Goal: Task Accomplishment & Management: Complete application form

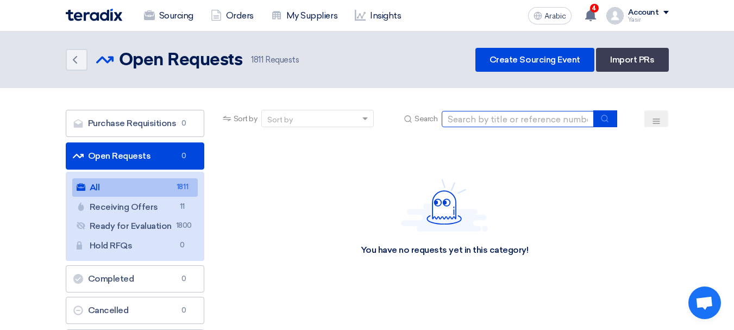
click at [531, 111] on input at bounding box center [518, 119] width 152 height 16
paste input "8100016048"
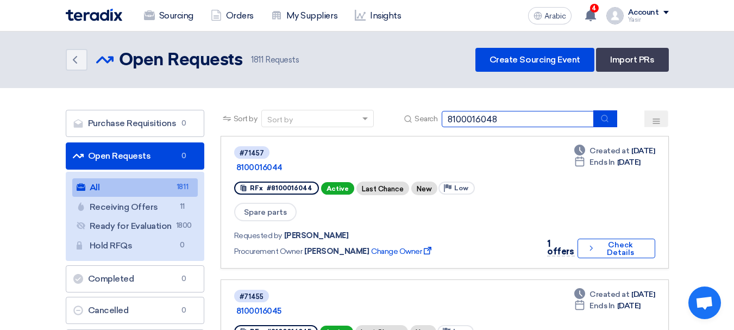
type input "8100016048"
click at [606, 123] on button "submit" at bounding box center [606, 118] width 24 height 17
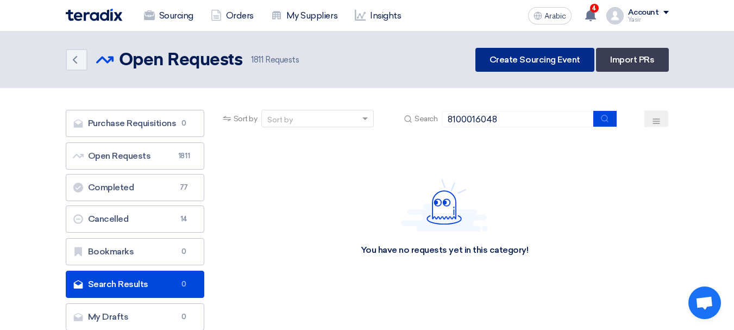
click at [521, 62] on font "Create Sourcing Event" at bounding box center [535, 59] width 91 height 10
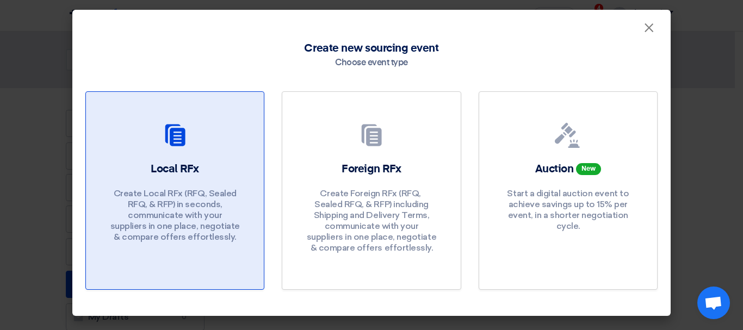
click at [227, 190] on font "Create Local RFx (RFQ, ​​Sealed RFQ, & RFP) in seconds, communicate with your s…" at bounding box center [174, 215] width 129 height 54
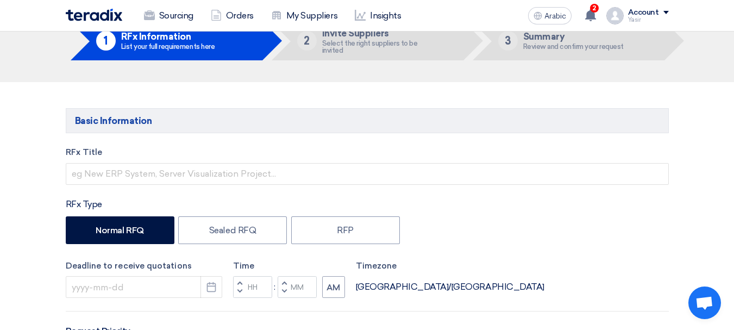
scroll to position [109, 0]
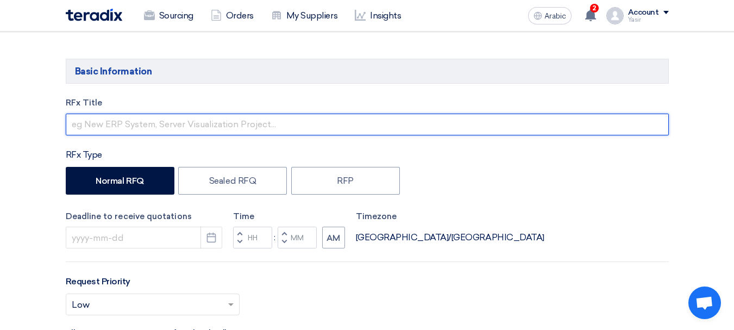
click at [130, 127] on input "text" at bounding box center [367, 125] width 603 height 22
paste input "8100016048"
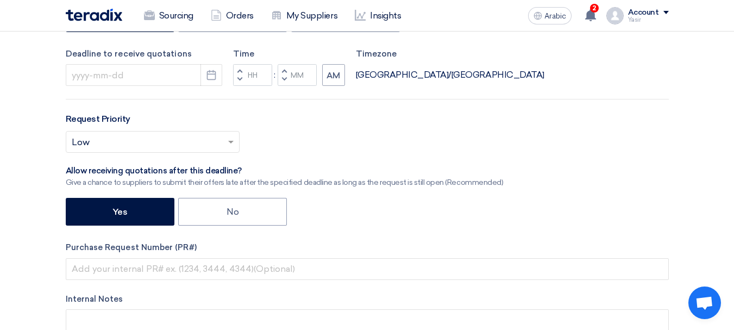
scroll to position [326, 0]
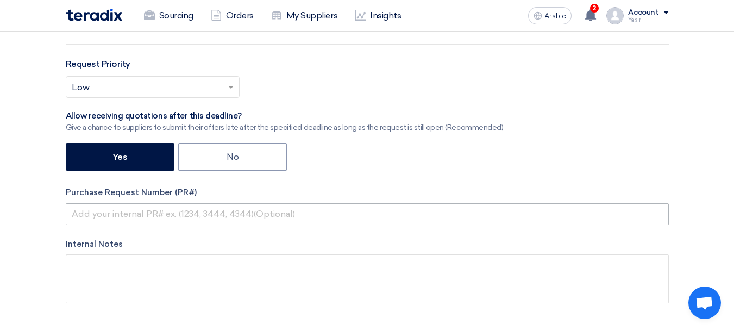
type input "8100016048"
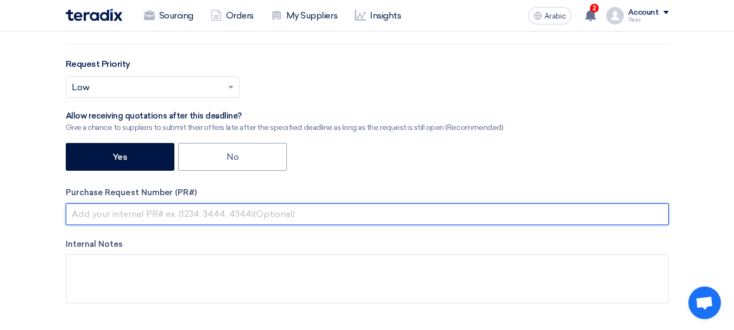
click at [132, 218] on input "text" at bounding box center [367, 214] width 603 height 22
paste input "8100016048"
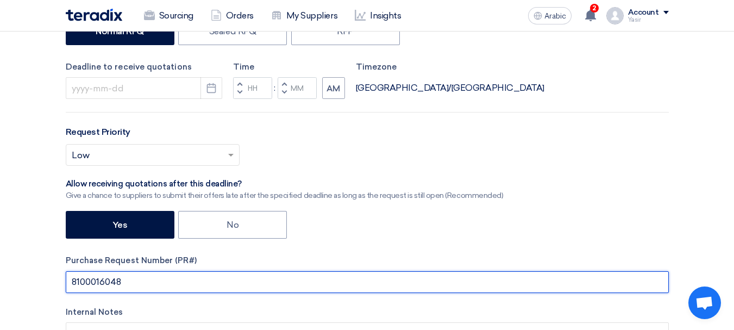
scroll to position [163, 0]
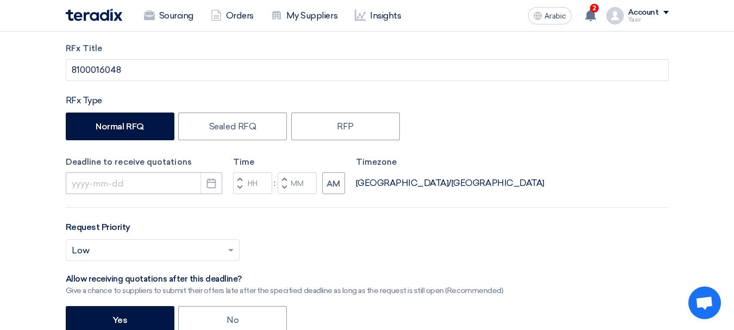
type input "8100016048"
click at [138, 181] on input at bounding box center [144, 183] width 157 height 22
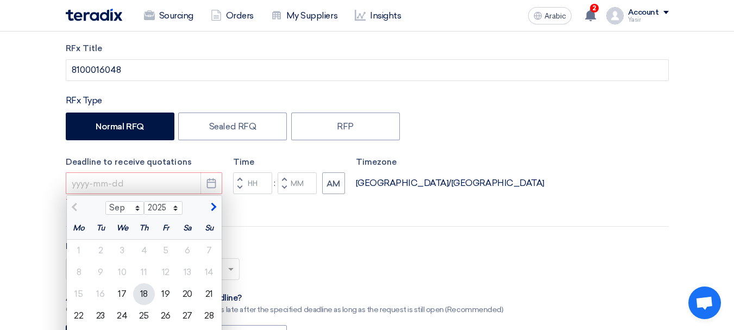
click at [146, 294] on font "18" at bounding box center [144, 294] width 8 height 10
type input "[DATE]"
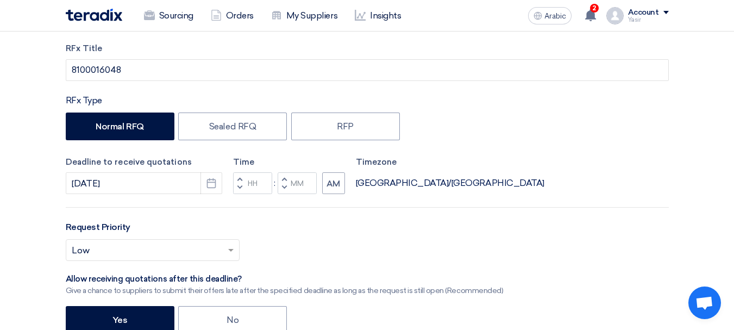
click at [233, 188] on button "Decrement hours" at bounding box center [239, 188] width 13 height 14
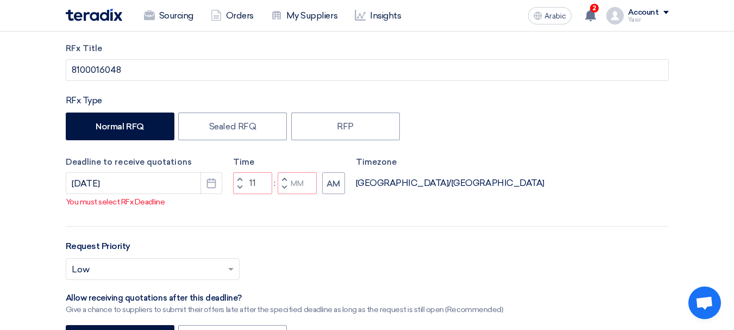
click at [285, 191] on span "button" at bounding box center [284, 187] width 4 height 7
type input "10"
type input "59"
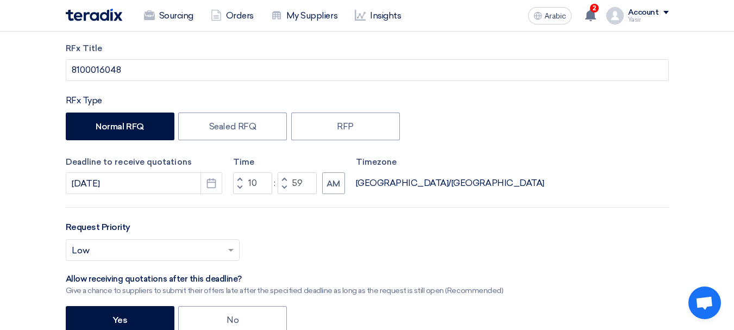
click at [241, 177] on span "button" at bounding box center [240, 179] width 4 height 7
type input "11"
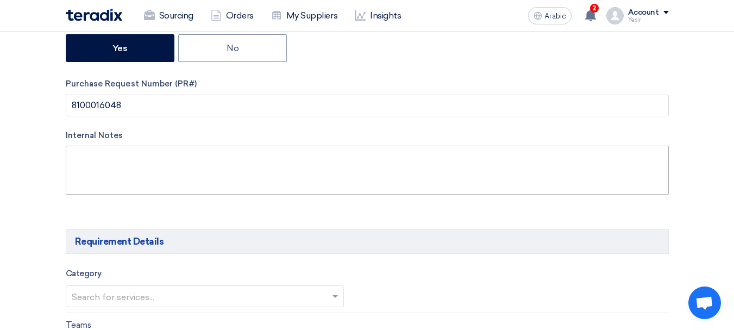
scroll to position [544, 0]
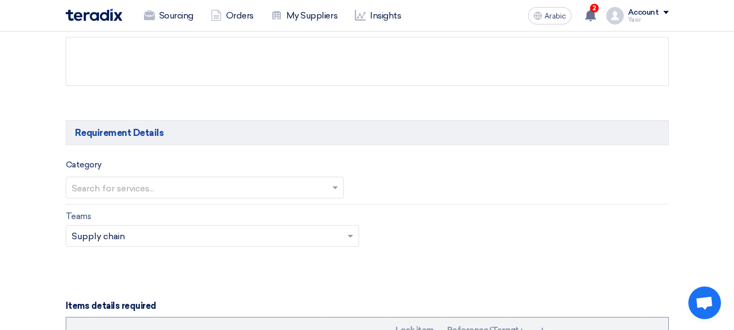
click at [145, 191] on input "text" at bounding box center [200, 188] width 256 height 18
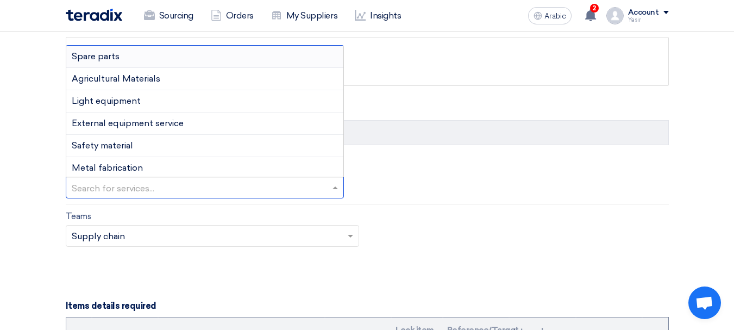
click at [105, 56] on font "Spare parts" at bounding box center [96, 56] width 48 height 10
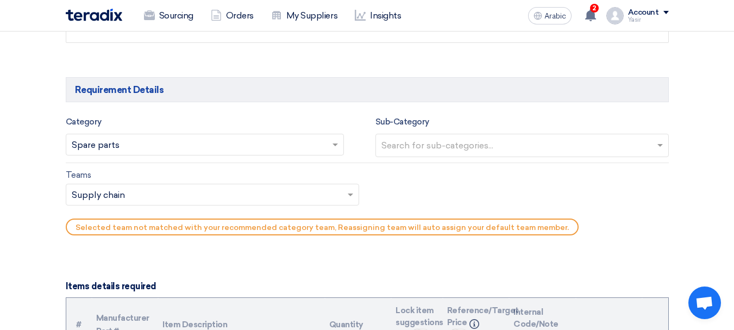
scroll to position [598, 0]
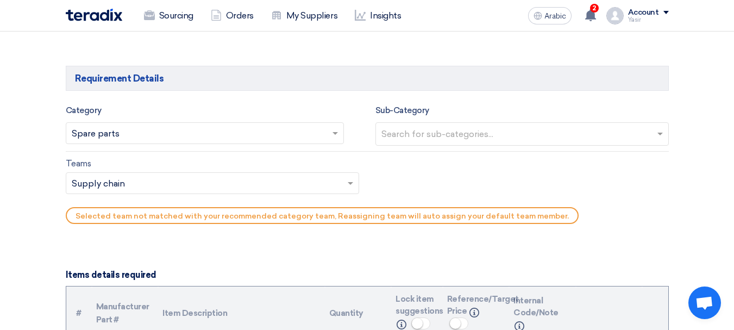
click at [421, 138] on input "text" at bounding box center [524, 135] width 284 height 18
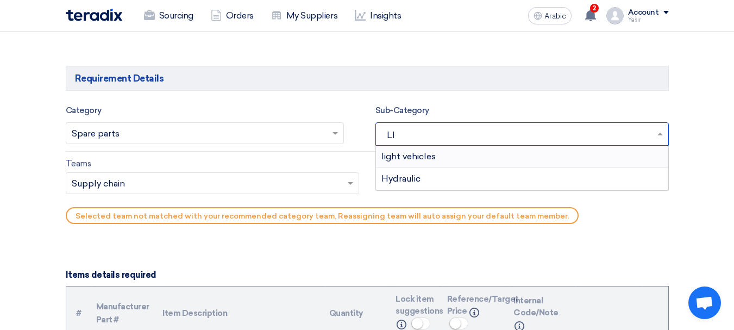
type input "LIG"
click at [408, 155] on font "light vehicles" at bounding box center [409, 156] width 54 height 10
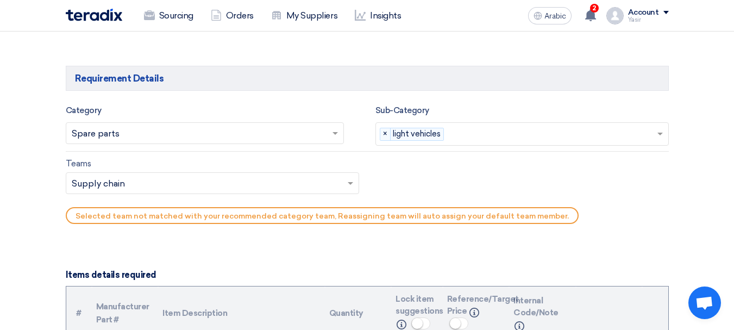
click at [118, 180] on input "text" at bounding box center [207, 185] width 271 height 18
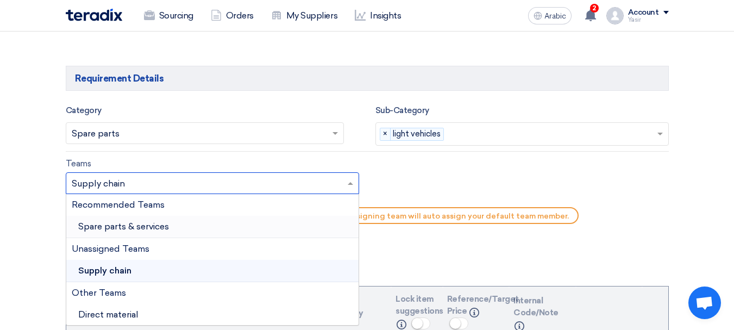
click at [104, 233] on div "Spare parts & services" at bounding box center [212, 227] width 292 height 22
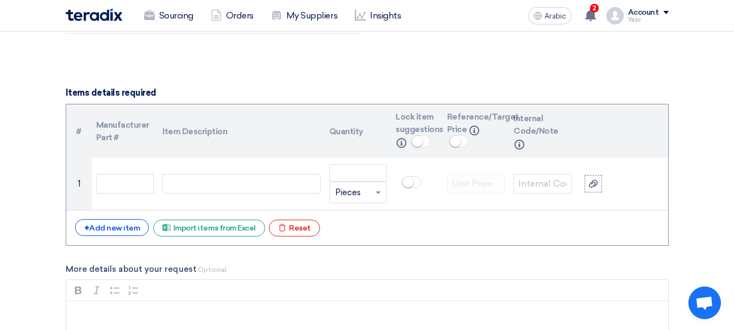
scroll to position [761, 0]
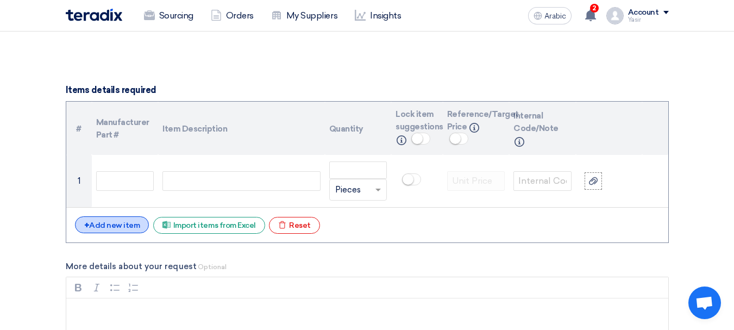
click at [117, 227] on font "Add new item" at bounding box center [114, 225] width 51 height 9
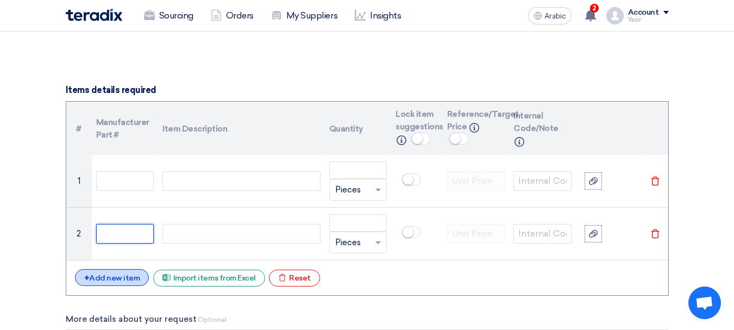
click at [117, 226] on input "text" at bounding box center [125, 234] width 58 height 20
click at [114, 275] on font "Add new item" at bounding box center [114, 277] width 51 height 9
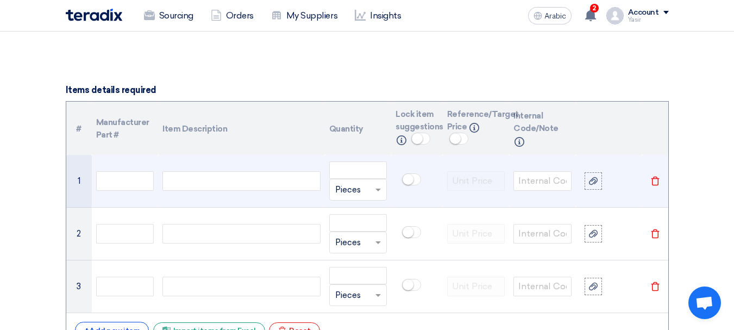
scroll to position [815, 0]
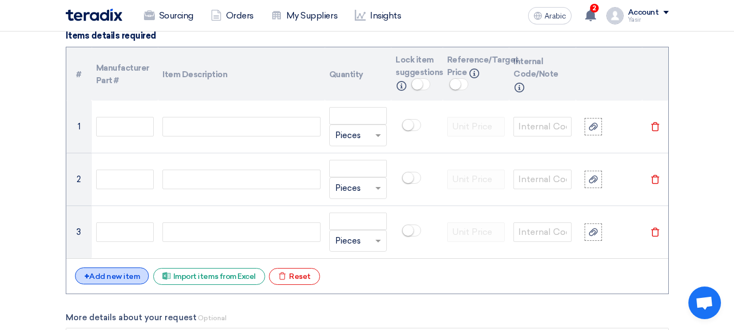
click at [119, 277] on font "Add new item" at bounding box center [114, 276] width 51 height 9
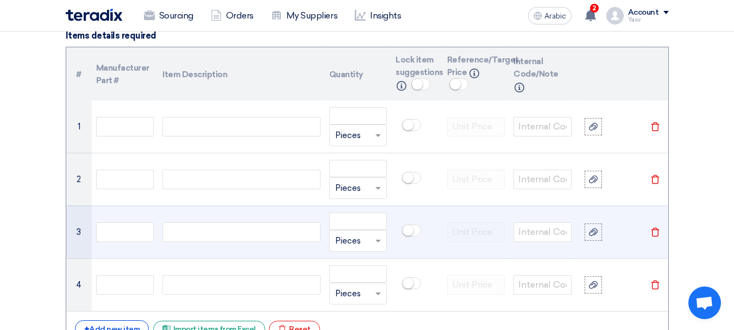
click at [179, 251] on td at bounding box center [241, 231] width 166 height 53
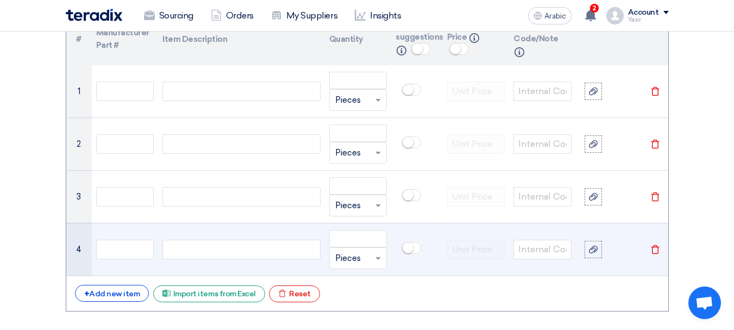
scroll to position [870, 0]
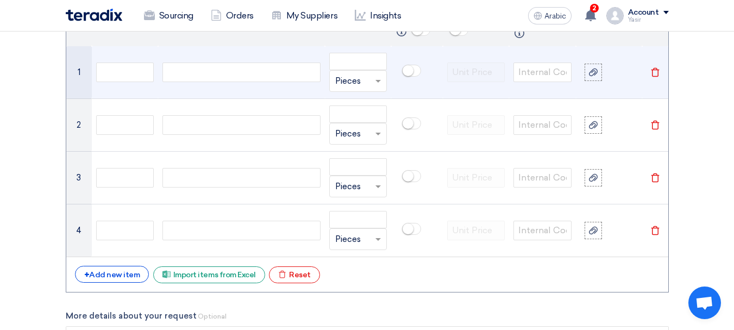
click at [198, 71] on div at bounding box center [242, 73] width 158 height 20
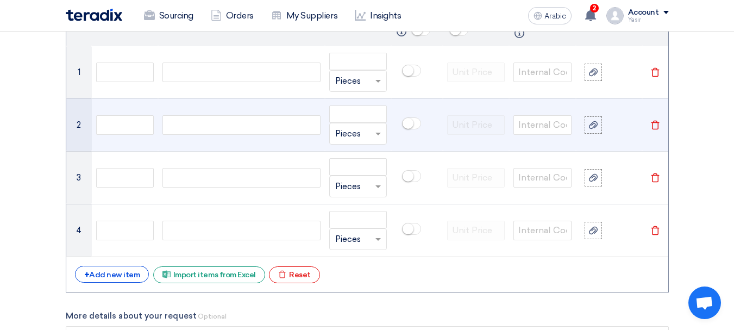
paste div
click at [186, 114] on td at bounding box center [241, 124] width 166 height 53
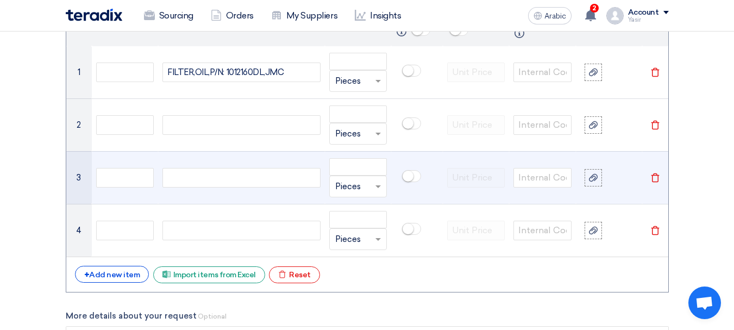
click at [176, 159] on td at bounding box center [241, 177] width 166 height 53
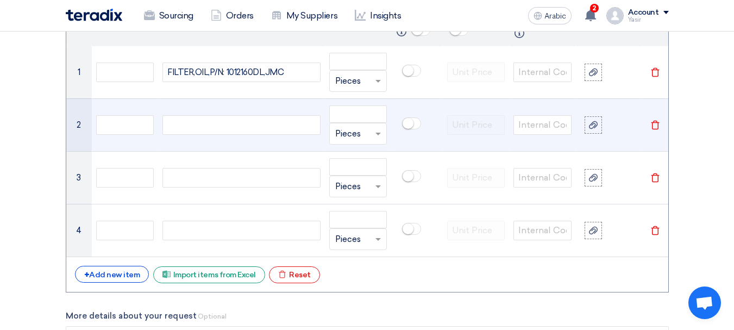
click at [186, 112] on td at bounding box center [241, 124] width 166 height 53
click at [114, 129] on input "text" at bounding box center [125, 125] width 58 height 20
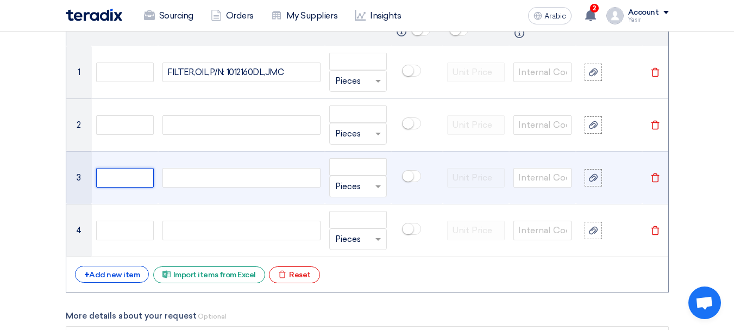
click at [152, 177] on input "text" at bounding box center [125, 178] width 58 height 20
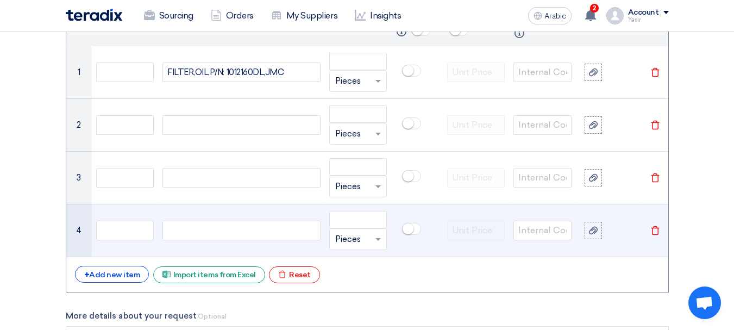
click at [121, 213] on td at bounding box center [125, 230] width 67 height 53
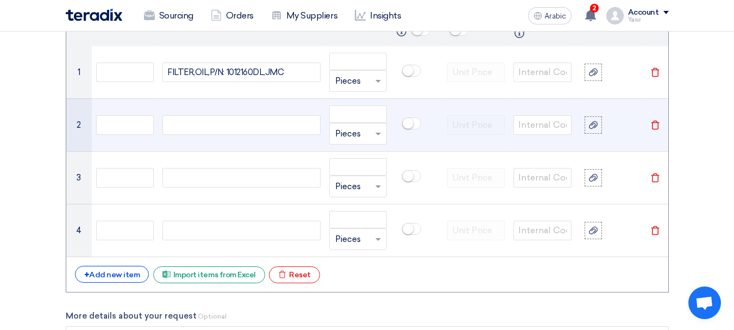
click at [194, 114] on td at bounding box center [241, 124] width 166 height 53
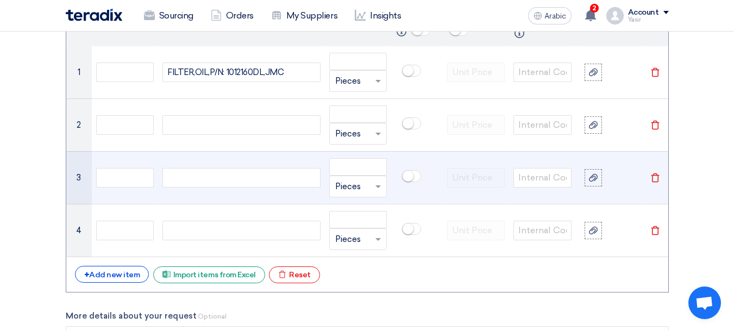
click at [206, 187] on div at bounding box center [242, 178] width 158 height 20
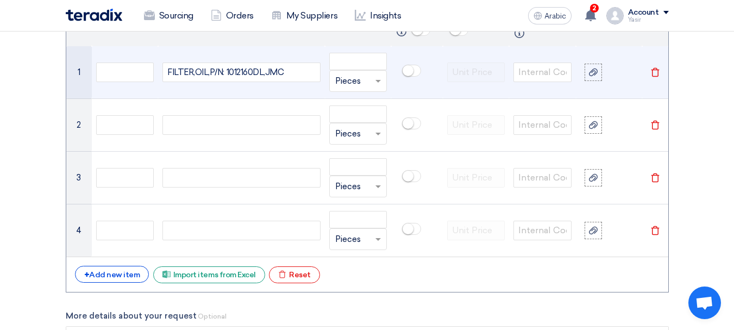
click at [214, 97] on td "FILTER,OIL,P/N: 1012160DL,JMC" at bounding box center [241, 72] width 166 height 53
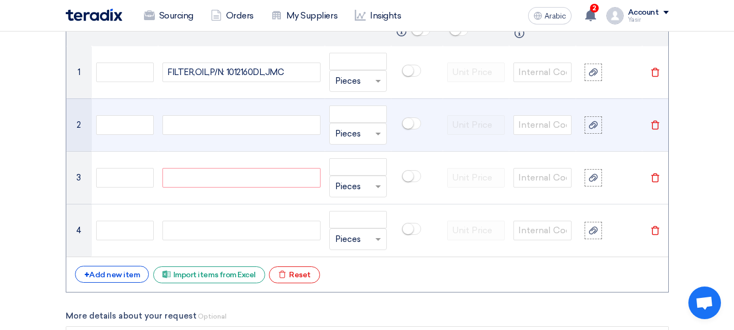
click at [209, 114] on td at bounding box center [241, 124] width 166 height 53
click at [211, 111] on td at bounding box center [241, 124] width 166 height 53
click at [272, 124] on div at bounding box center [242, 125] width 158 height 20
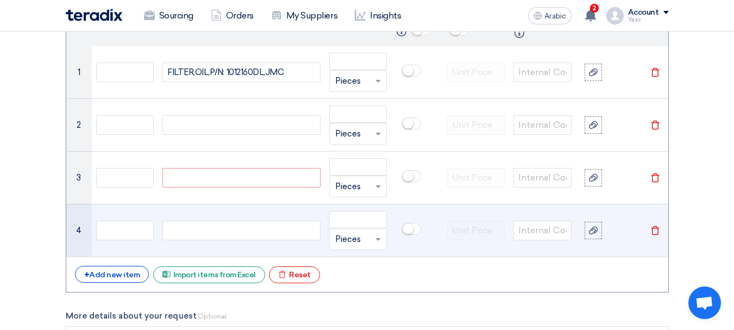
click at [232, 221] on div at bounding box center [242, 231] width 158 height 20
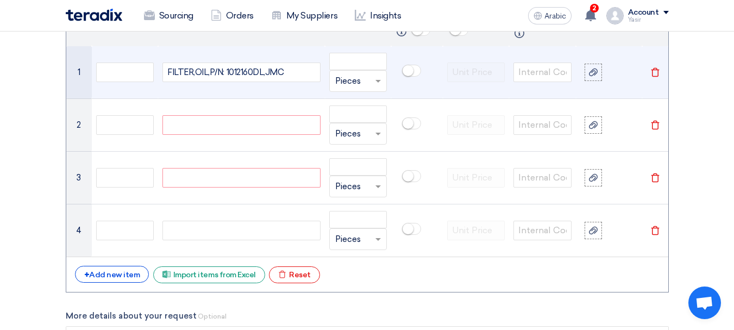
click at [207, 87] on td "FILTER,OIL,P/N: 1012160DL,JMC" at bounding box center [241, 72] width 166 height 53
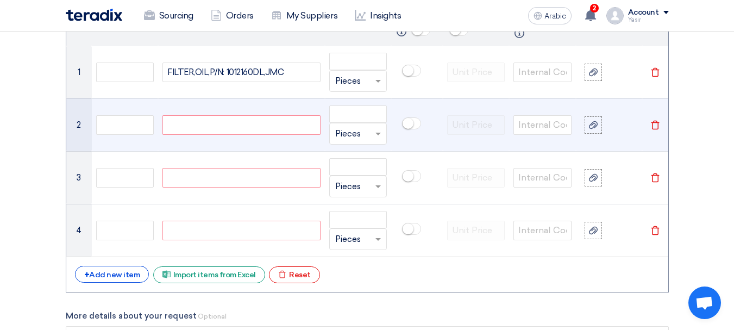
click at [220, 125] on div at bounding box center [242, 125] width 158 height 20
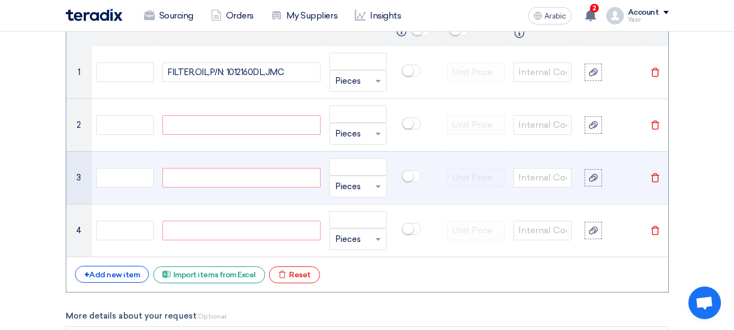
paste div
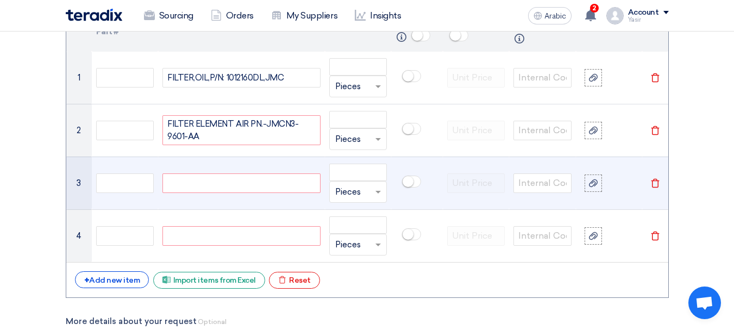
click at [206, 165] on td at bounding box center [241, 183] width 166 height 53
click at [205, 190] on div at bounding box center [242, 183] width 158 height 20
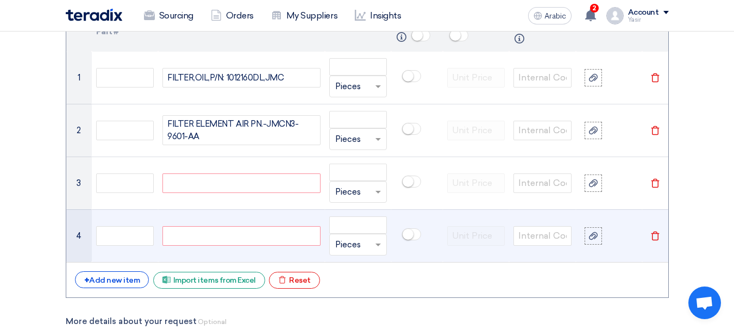
paste div
click at [272, 238] on div at bounding box center [242, 236] width 158 height 20
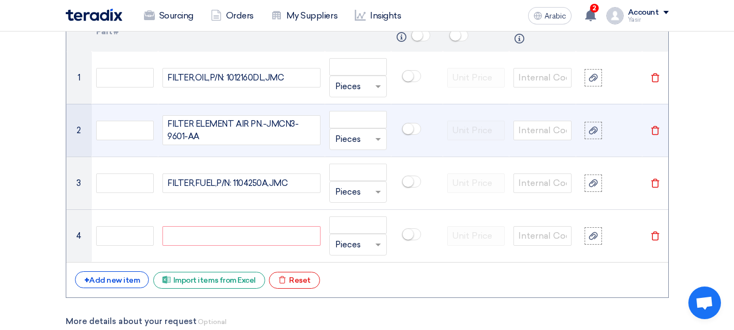
paste div
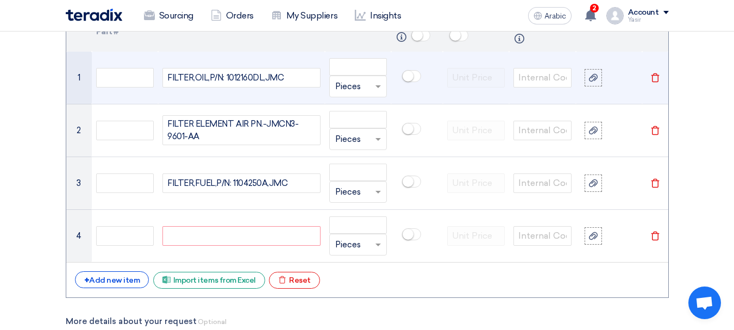
scroll to position [859, 0]
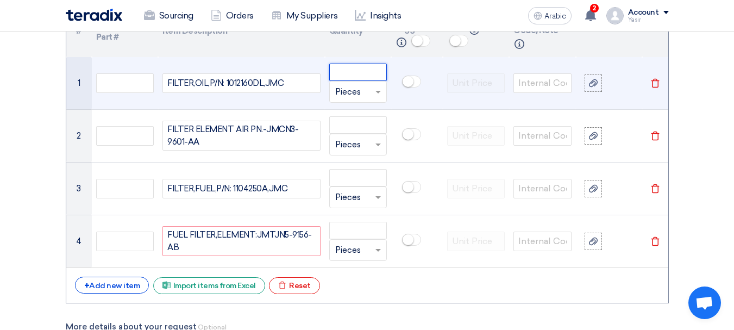
click at [364, 75] on input "number" at bounding box center [358, 72] width 58 height 17
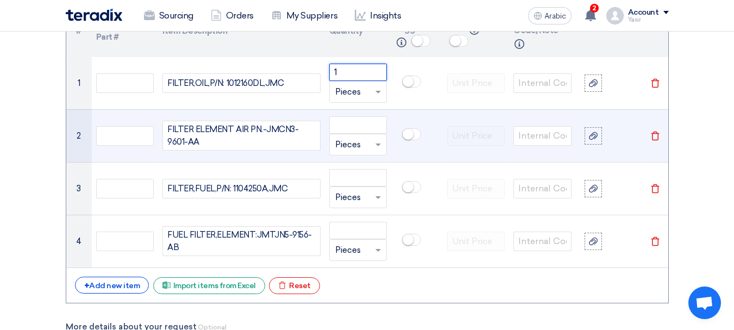
type input "1"
click at [345, 129] on input "number" at bounding box center [358, 124] width 58 height 17
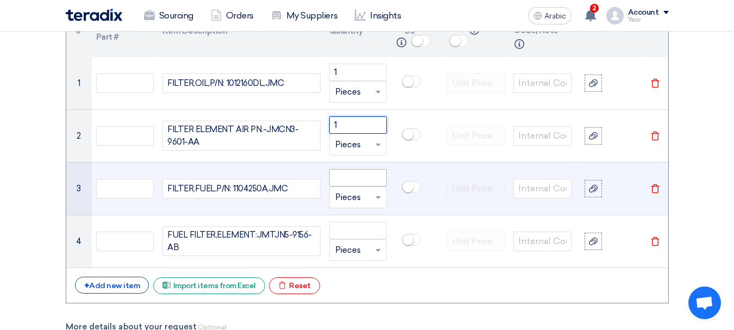
type input "1"
click at [347, 173] on input "number" at bounding box center [358, 177] width 58 height 17
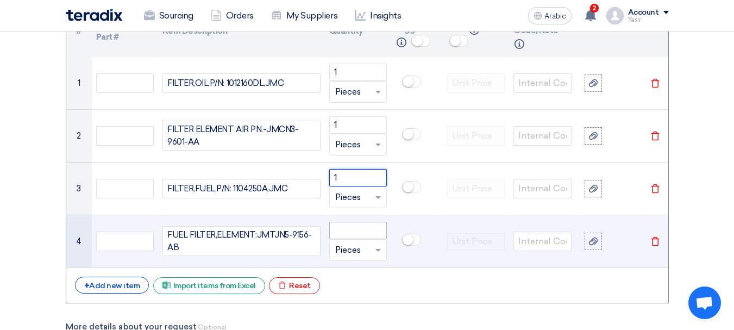
type input "1"
click at [352, 224] on input "number" at bounding box center [358, 230] width 58 height 17
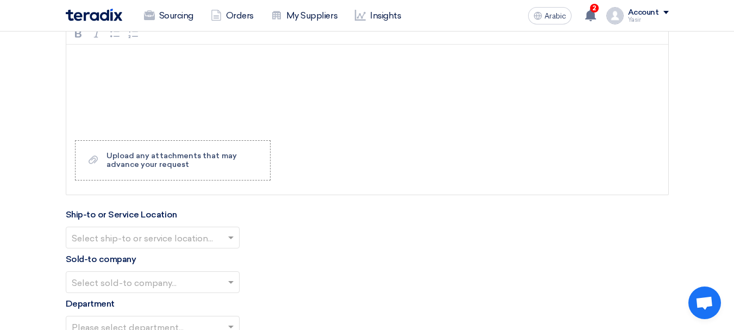
scroll to position [1185, 0]
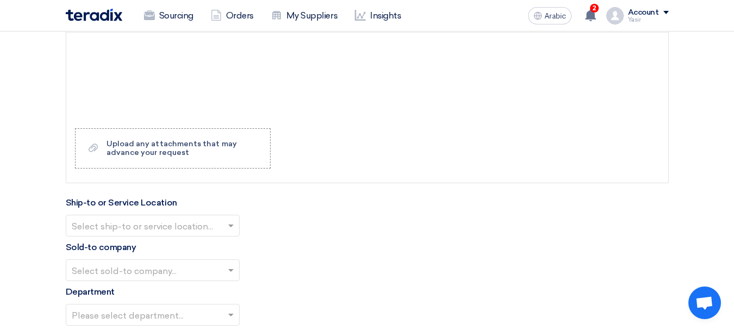
click at [144, 223] on input "text" at bounding box center [147, 226] width 151 height 18
type input "1"
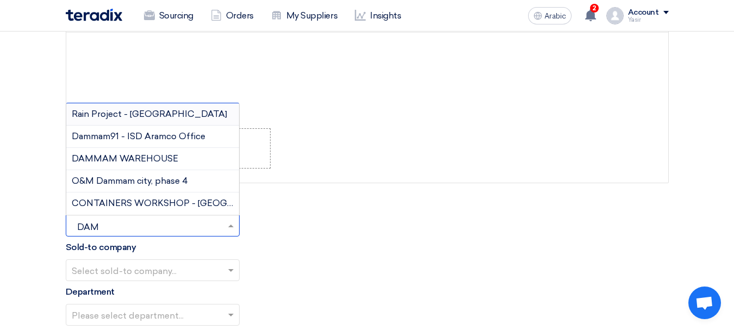
type input "DAMM"
click at [161, 162] on font "DAMMAM WAREHOUSE" at bounding box center [125, 158] width 107 height 10
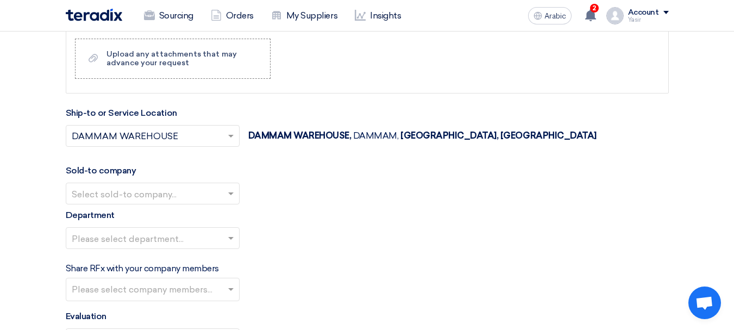
scroll to position [1294, 0]
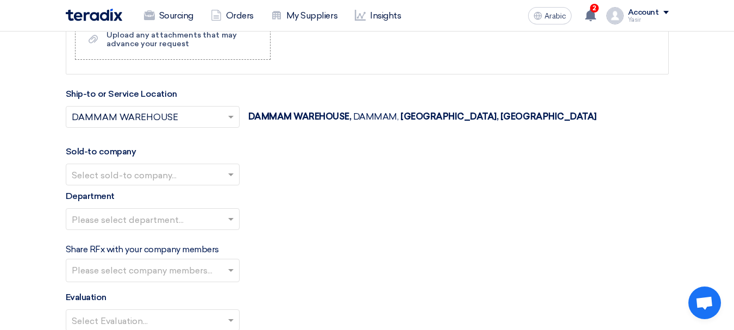
click at [194, 171] on input "text" at bounding box center [147, 175] width 151 height 18
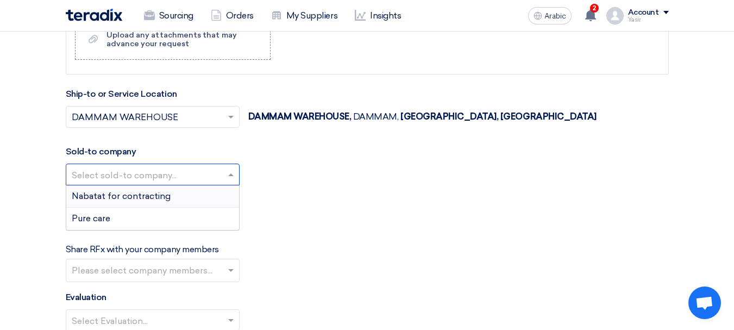
click at [154, 202] on div "Nabatat for contracting" at bounding box center [152, 196] width 173 height 22
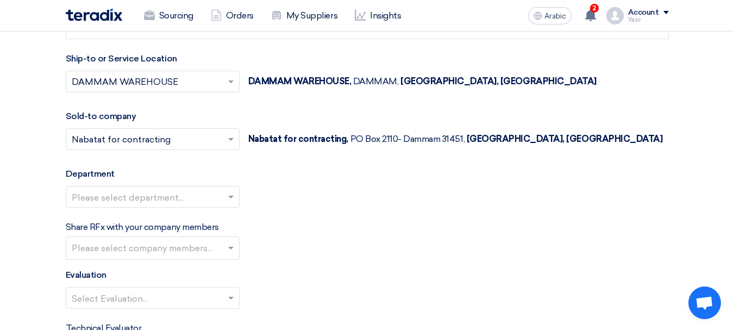
scroll to position [1348, 0]
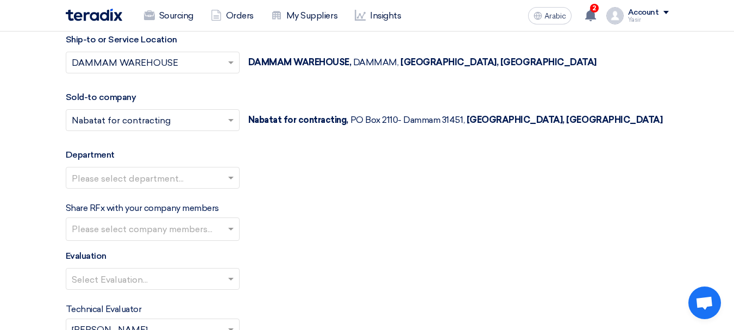
click at [180, 183] on input "text" at bounding box center [147, 179] width 151 height 18
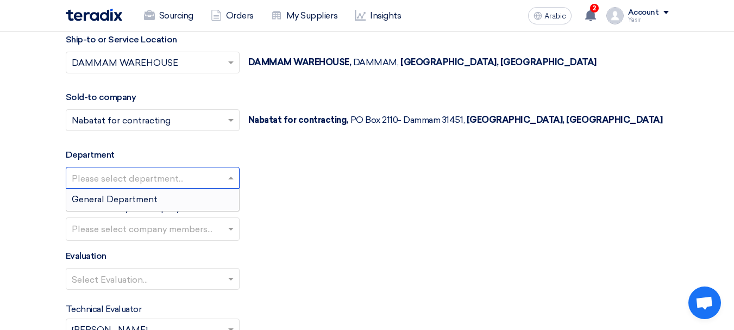
click at [113, 199] on font "General Department" at bounding box center [115, 199] width 86 height 10
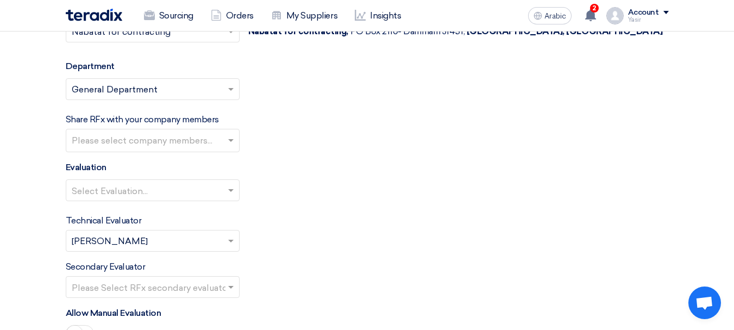
scroll to position [1457, 0]
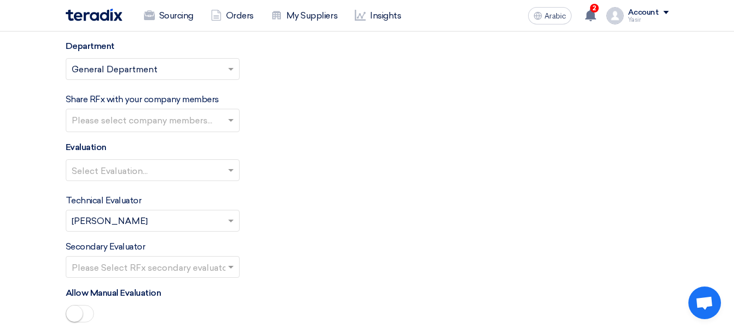
click at [141, 175] on input "text" at bounding box center [147, 171] width 151 height 18
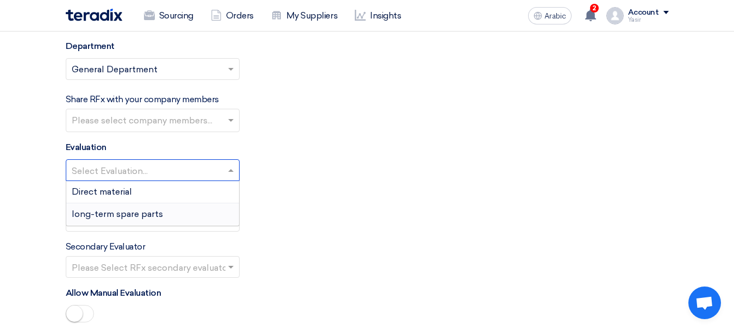
click at [108, 207] on div "long-term spare parts" at bounding box center [152, 214] width 173 height 22
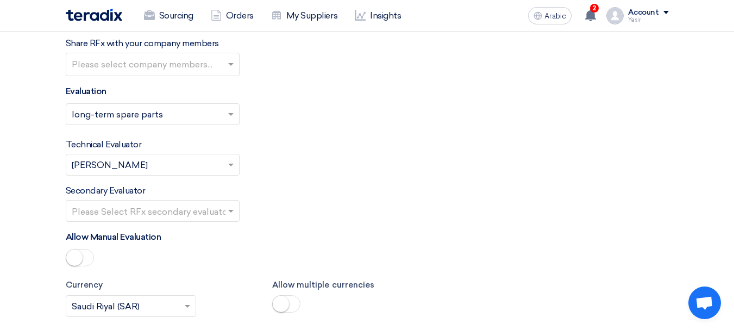
scroll to position [1566, 0]
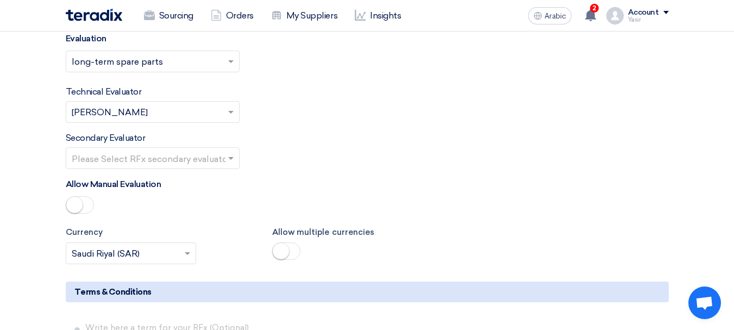
click at [184, 166] on input "text" at bounding box center [147, 159] width 151 height 18
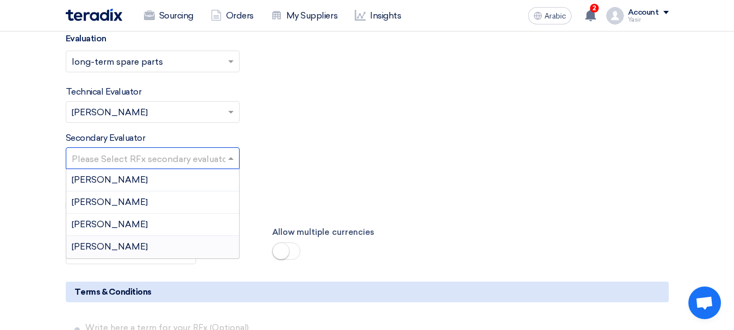
click at [116, 251] on div "[PERSON_NAME]" at bounding box center [152, 247] width 173 height 22
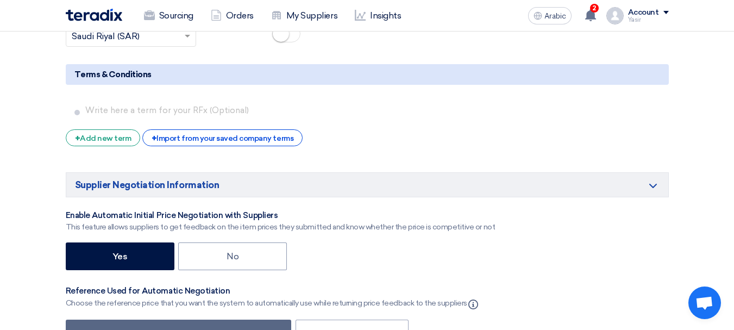
scroll to position [1946, 0]
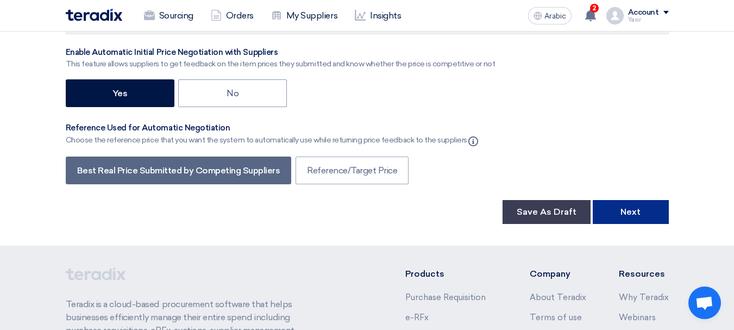
click at [628, 211] on font "Next" at bounding box center [631, 212] width 20 height 10
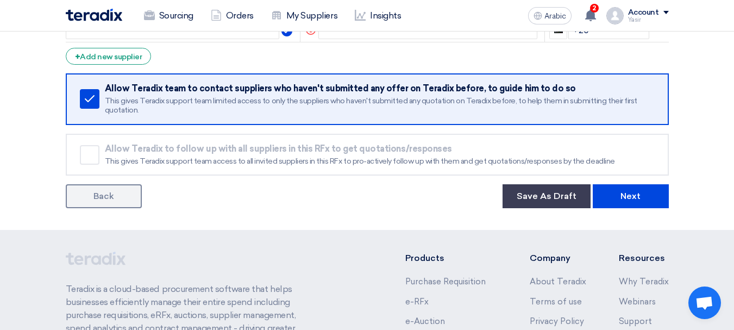
scroll to position [163, 0]
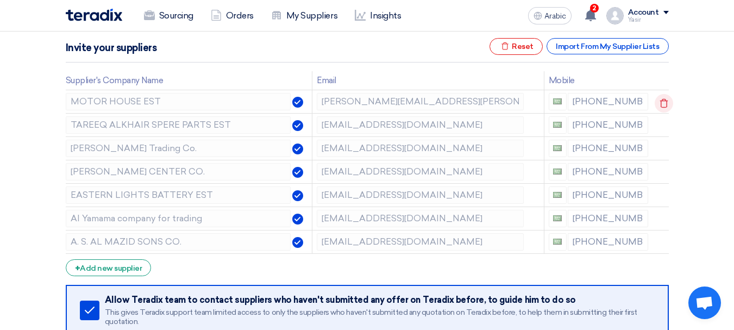
click at [659, 99] on icon at bounding box center [664, 103] width 18 height 18
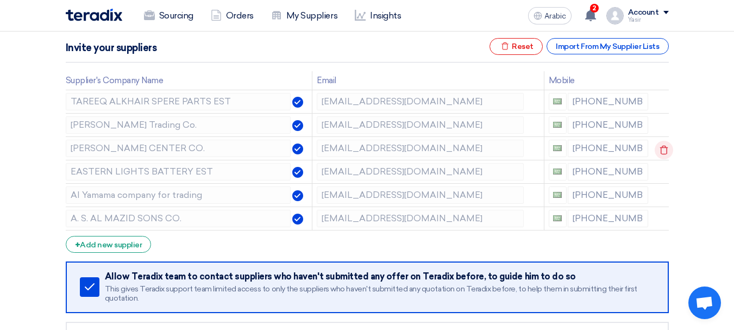
click at [659, 145] on icon at bounding box center [664, 150] width 18 height 18
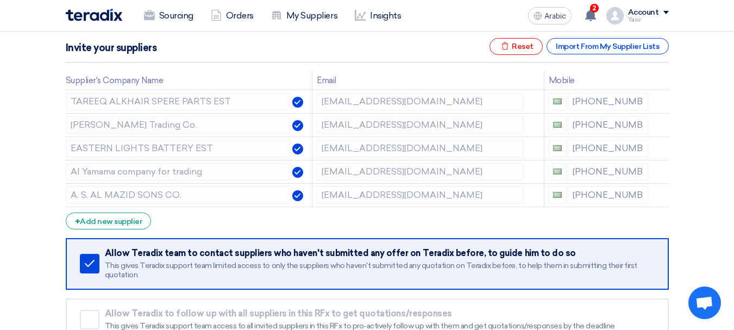
click at [0, 0] on icon at bounding box center [0, 0] width 0 height 0
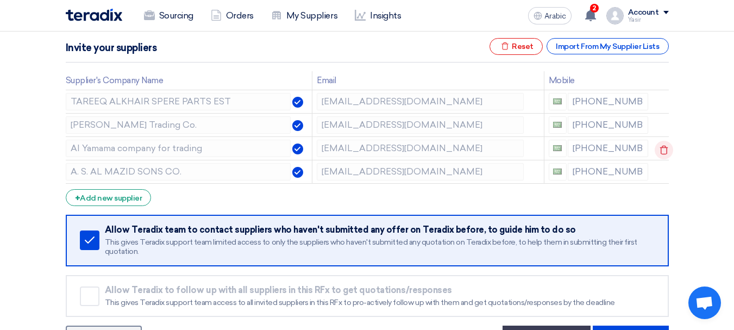
click at [661, 148] on use at bounding box center [665, 150] width 8 height 9
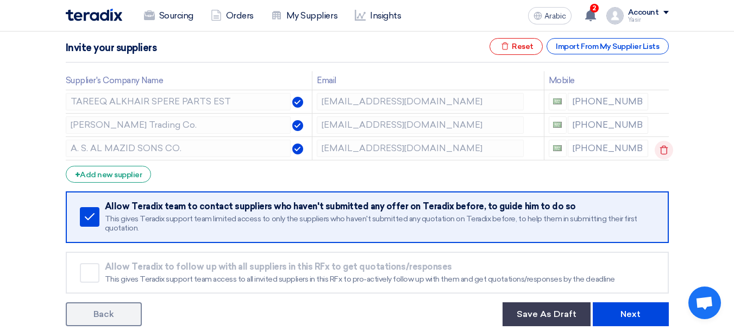
click at [664, 148] on use at bounding box center [665, 150] width 8 height 9
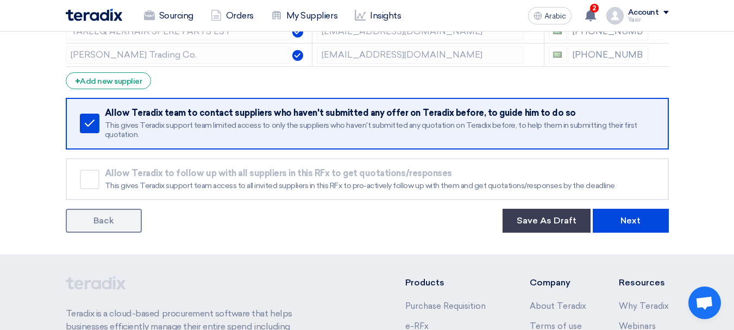
scroll to position [326, 0]
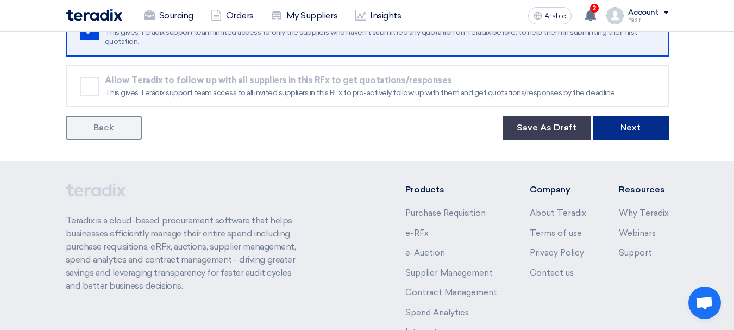
click at [633, 132] on font "Next" at bounding box center [631, 127] width 20 height 10
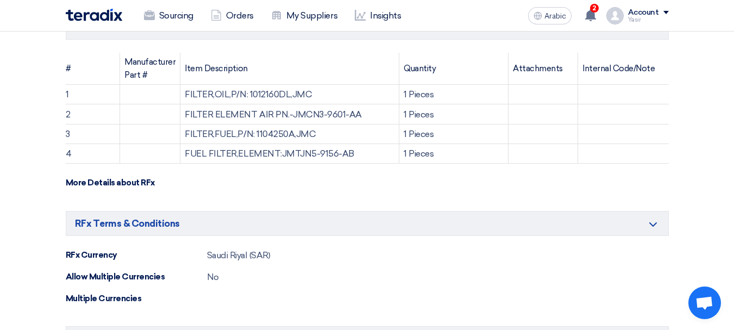
scroll to position [326, 0]
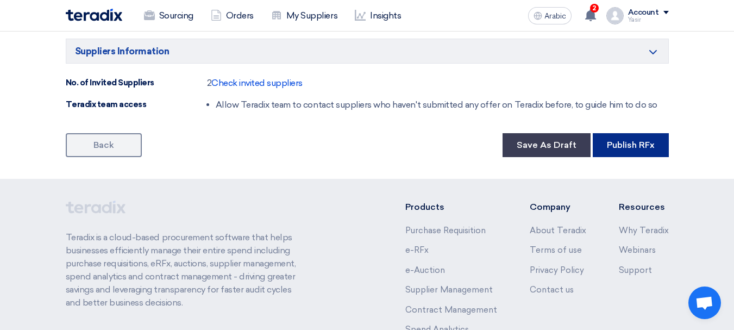
click at [622, 136] on button "Publish RFx" at bounding box center [631, 145] width 76 height 24
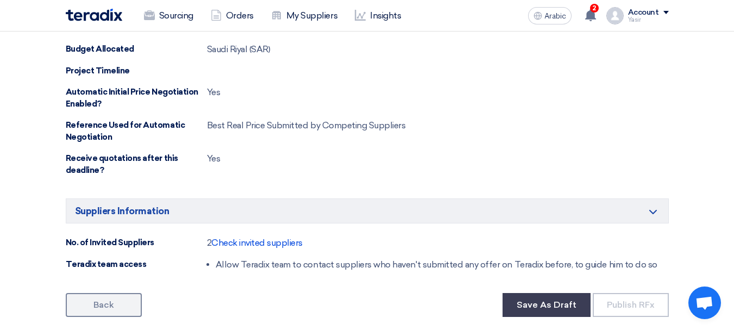
scroll to position [598, 0]
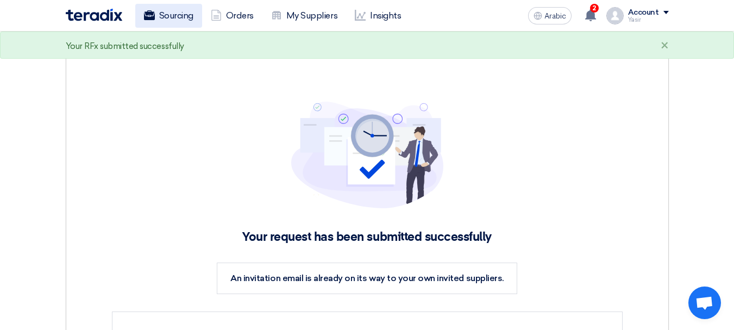
click at [176, 17] on font "Sourcing" at bounding box center [176, 15] width 34 height 10
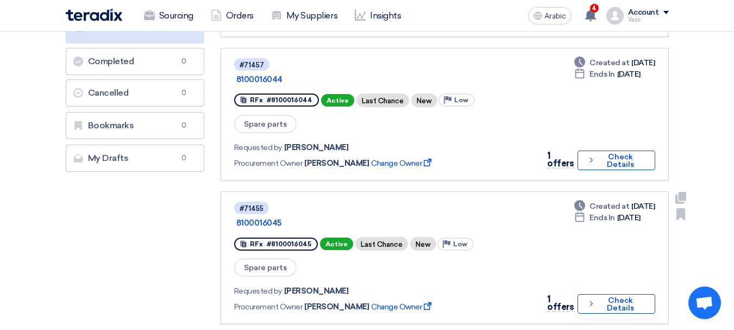
scroll to position [54, 0]
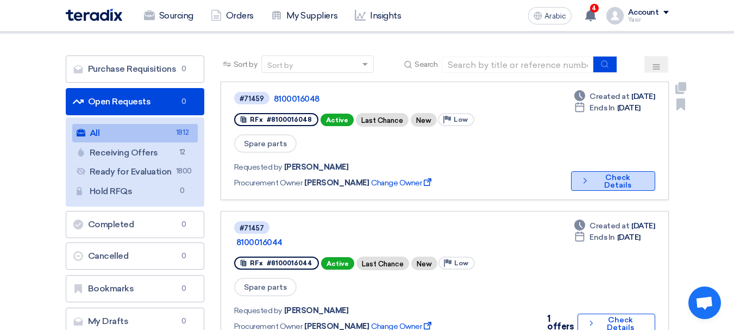
click at [611, 173] on font "Check Details" at bounding box center [618, 181] width 27 height 17
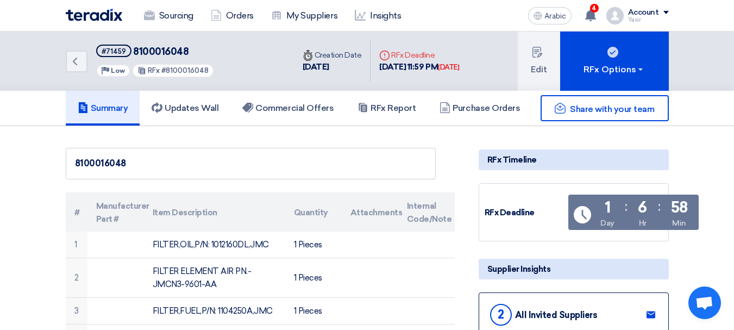
click at [146, 52] on font "8100016048" at bounding box center [160, 52] width 55 height 12
copy font "8100016048"
click at [78, 62] on icon "Back" at bounding box center [74, 61] width 13 height 13
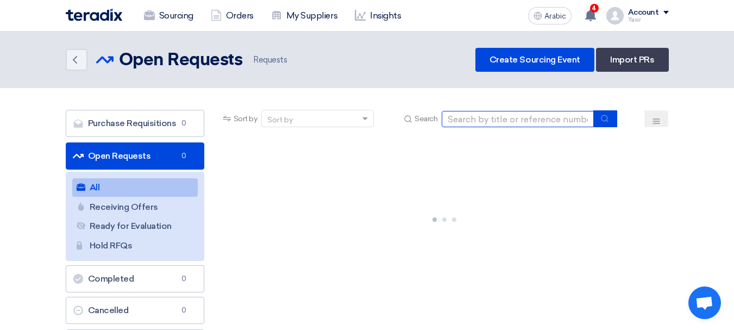
click at [489, 116] on input at bounding box center [518, 119] width 152 height 16
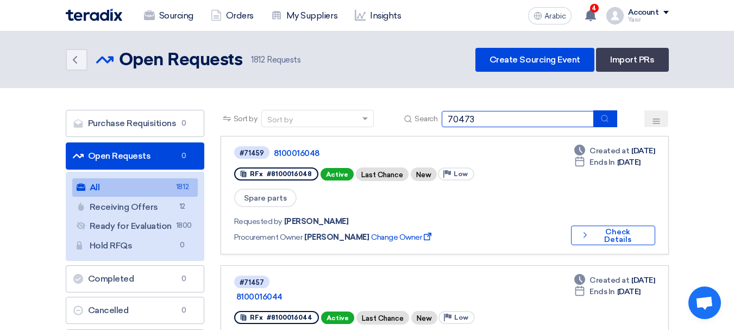
type input "70473"
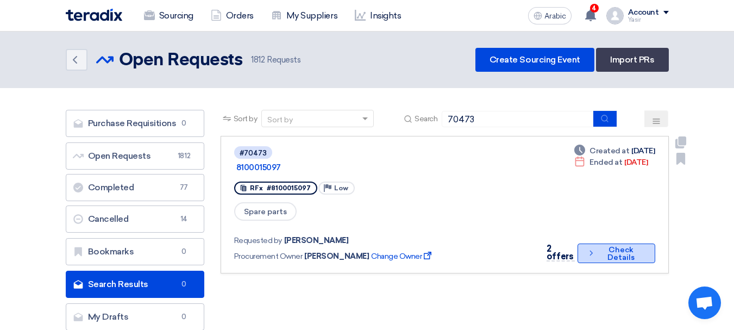
click at [613, 245] on font "Check Details" at bounding box center [621, 253] width 27 height 17
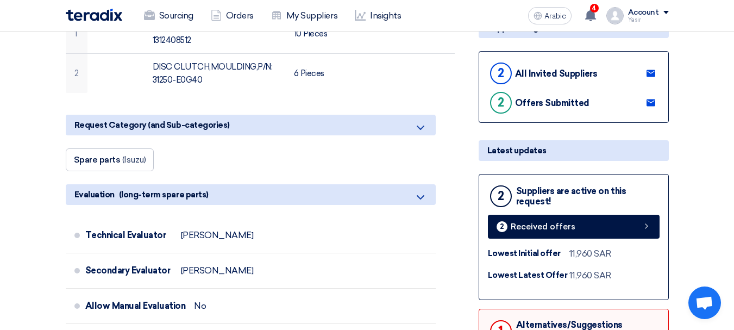
scroll to position [326, 0]
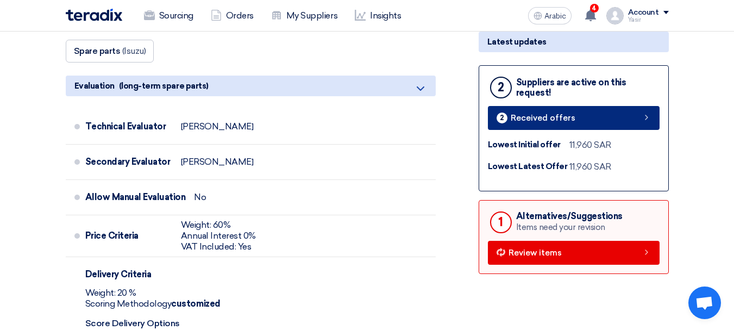
click at [615, 111] on link "2 Received offers" at bounding box center [574, 118] width 172 height 24
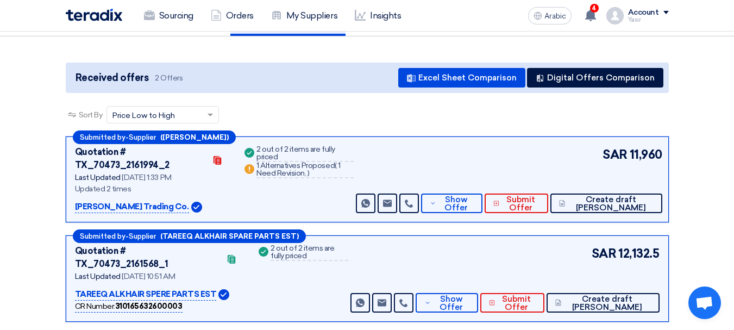
scroll to position [109, 0]
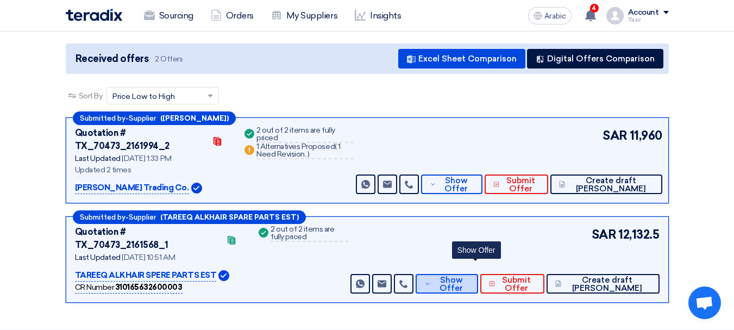
click at [463, 275] on font "Show Offer" at bounding box center [451, 284] width 23 height 18
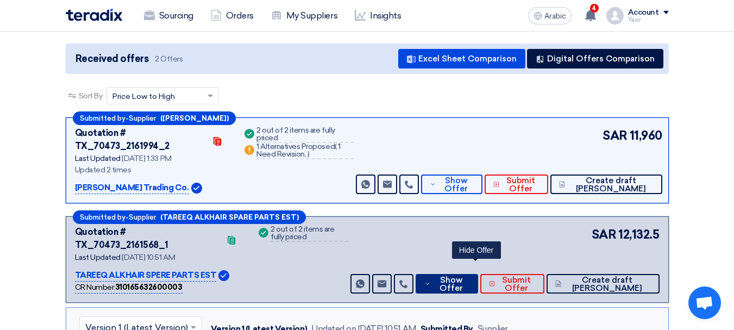
scroll to position [217, 0]
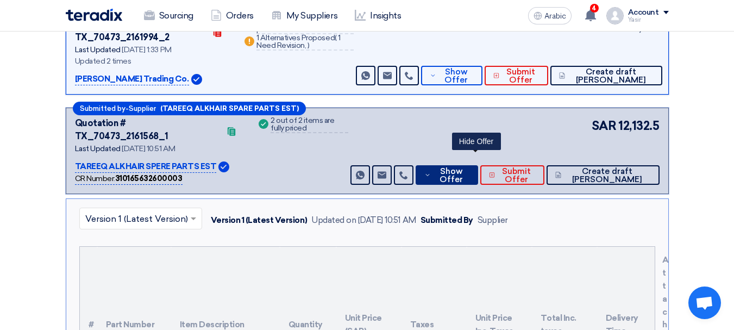
click at [463, 166] on font "Show Offer" at bounding box center [451, 175] width 23 height 18
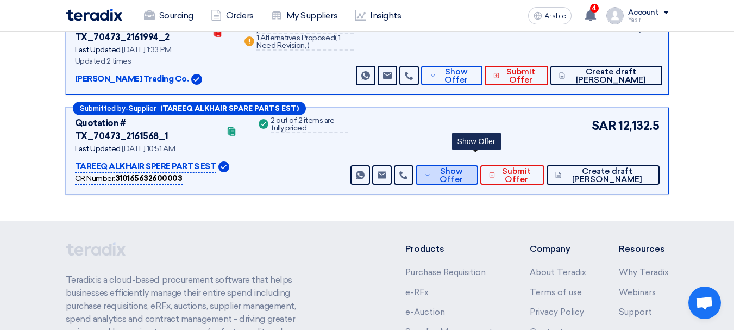
click at [463, 166] on font "Show Offer" at bounding box center [451, 175] width 23 height 18
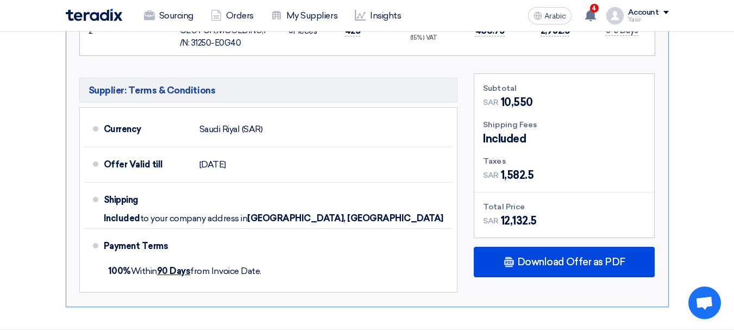
scroll to position [652, 0]
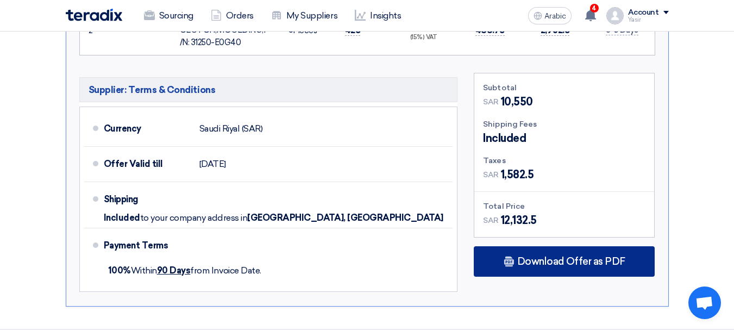
click at [564, 256] on font "Download Offer as PDF" at bounding box center [572, 262] width 108 height 12
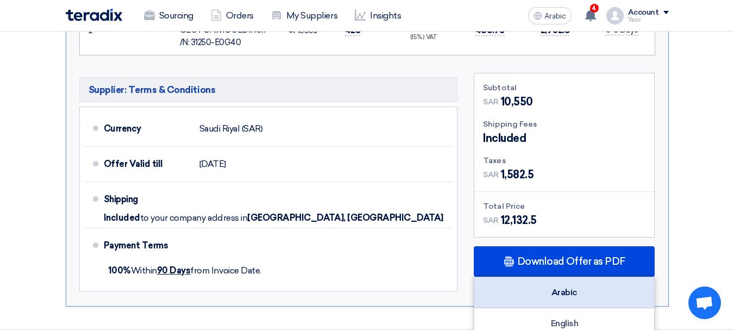
click at [582, 277] on div "Arabic" at bounding box center [565, 292] width 180 height 31
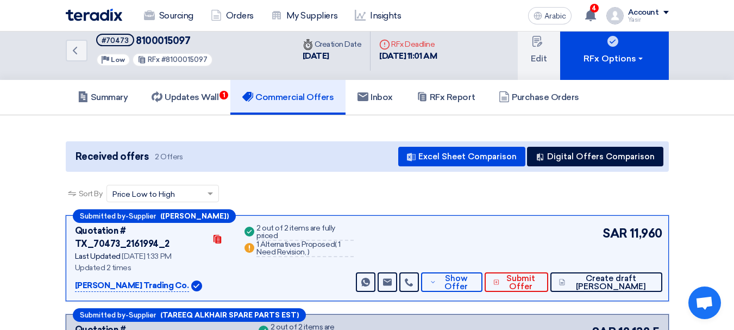
scroll to position [0, 0]
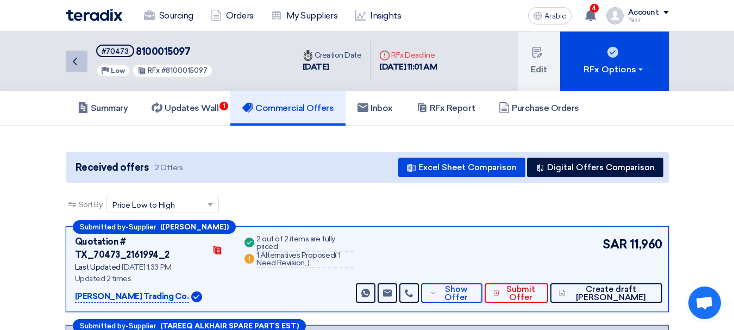
click at [79, 66] on icon "Back" at bounding box center [74, 61] width 13 height 13
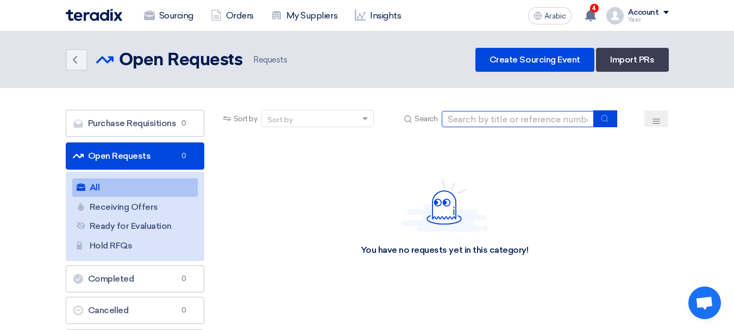
click at [510, 111] on input at bounding box center [518, 119] width 152 height 16
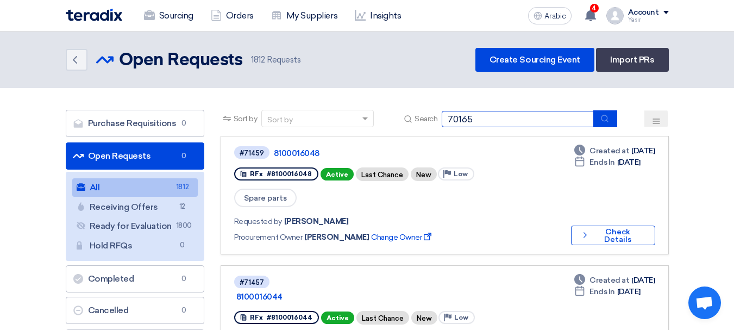
type input "70165"
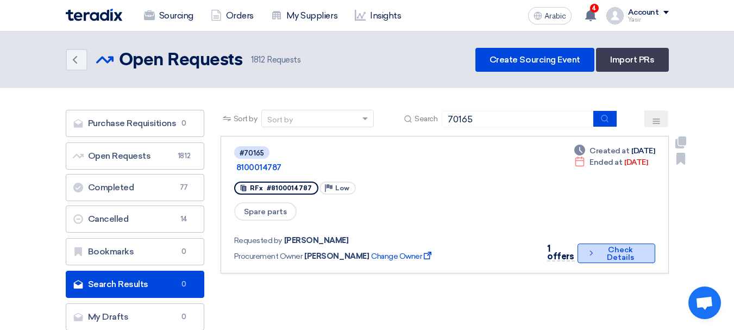
click at [614, 245] on font "Check Details" at bounding box center [620, 253] width 27 height 17
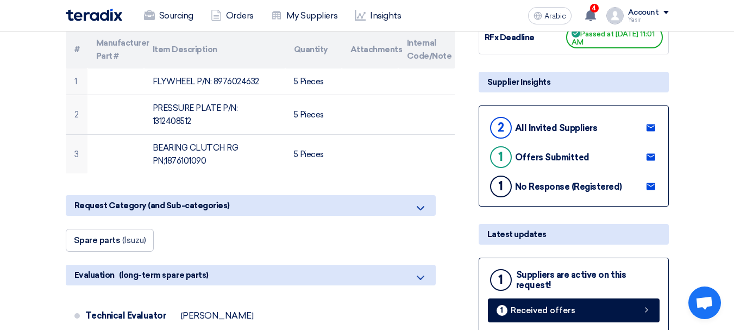
scroll to position [217, 0]
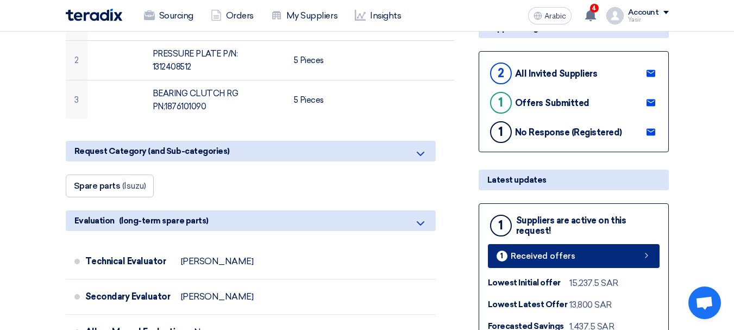
click at [628, 259] on link "1 Received offers" at bounding box center [574, 256] width 172 height 24
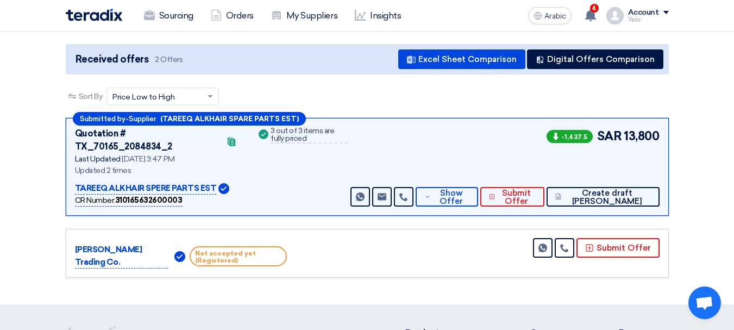
scroll to position [109, 0]
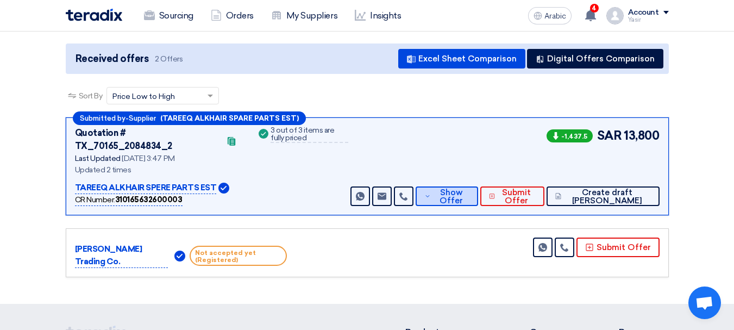
click at [463, 188] on font "Show Offer" at bounding box center [451, 197] width 23 height 18
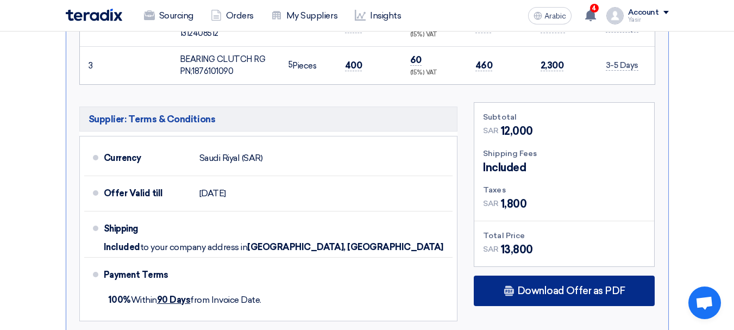
scroll to position [598, 0]
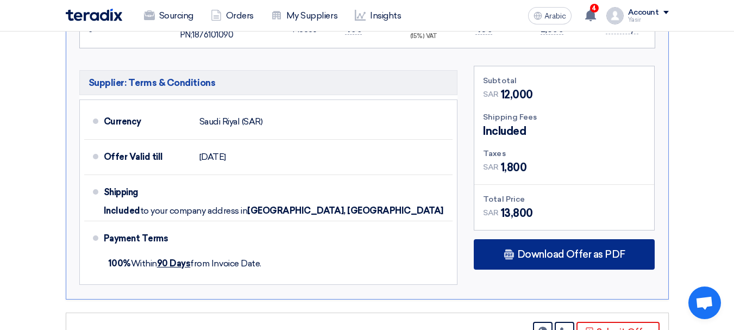
click at [555, 248] on font "Download Offer as PDF" at bounding box center [572, 254] width 108 height 12
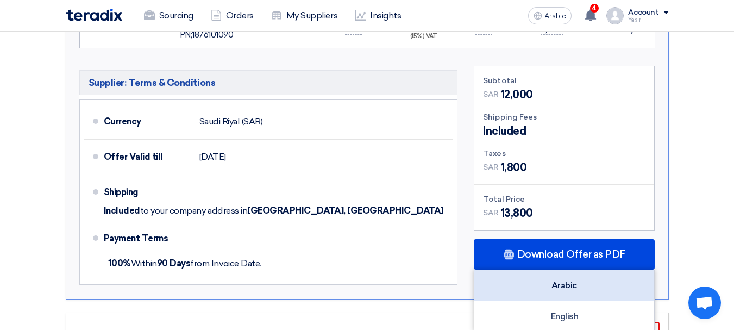
click at [559, 280] on font "Arabic" at bounding box center [565, 285] width 26 height 10
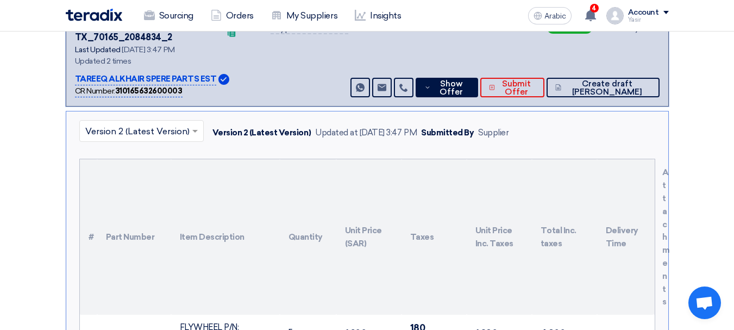
scroll to position [0, 0]
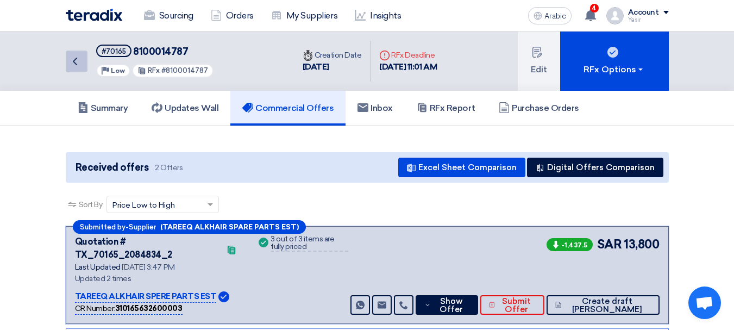
click at [72, 64] on icon "Back" at bounding box center [74, 61] width 13 height 13
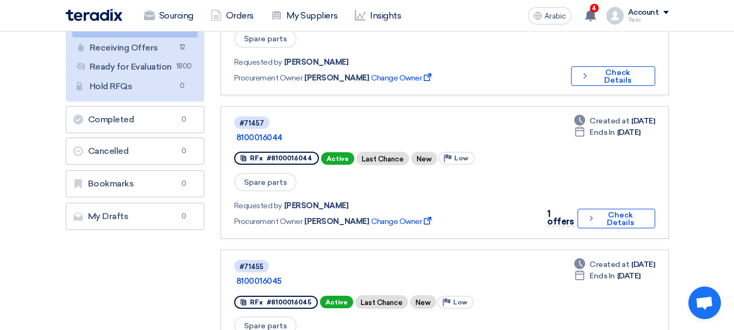
scroll to position [272, 0]
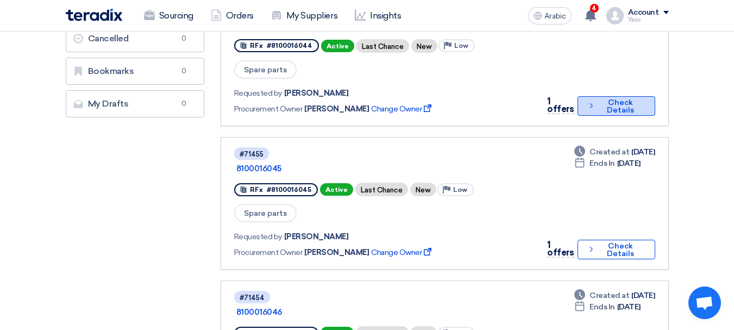
click at [627, 98] on font "Check Details" at bounding box center [620, 106] width 27 height 17
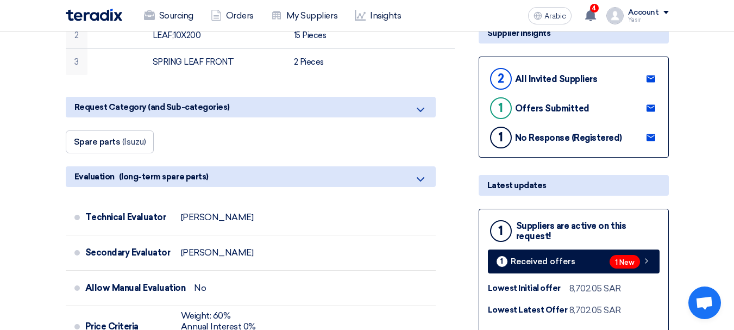
scroll to position [272, 0]
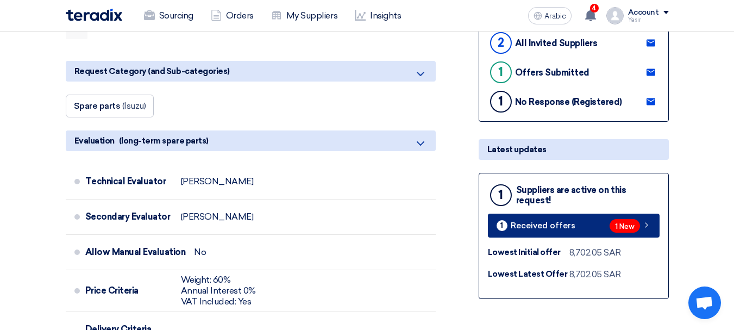
click at [631, 225] on font "1 New" at bounding box center [625, 226] width 20 height 8
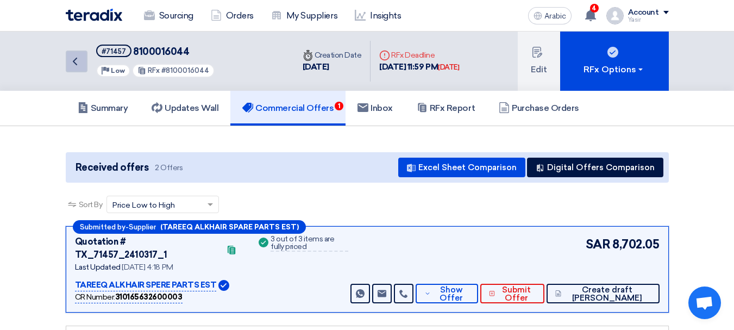
click at [76, 67] on icon "Back" at bounding box center [74, 61] width 13 height 13
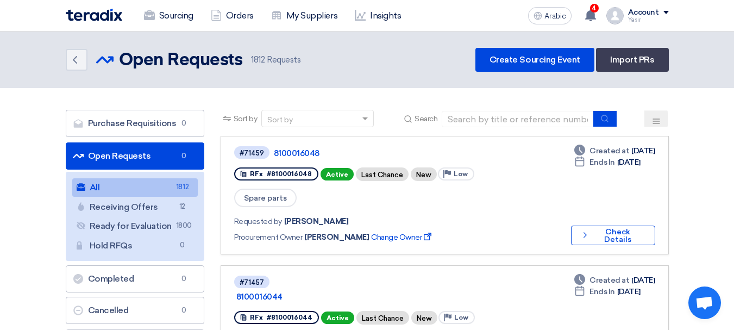
click at [503, 128] on div "Sort by Sort by Search" at bounding box center [445, 123] width 449 height 26
click at [504, 123] on input at bounding box center [518, 119] width 152 height 16
paste input "8100015596"
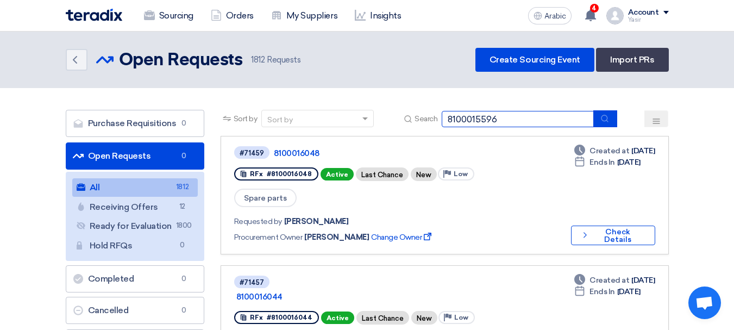
type input "8100015596"
click at [605, 122] on icon "submit" at bounding box center [605, 118] width 9 height 9
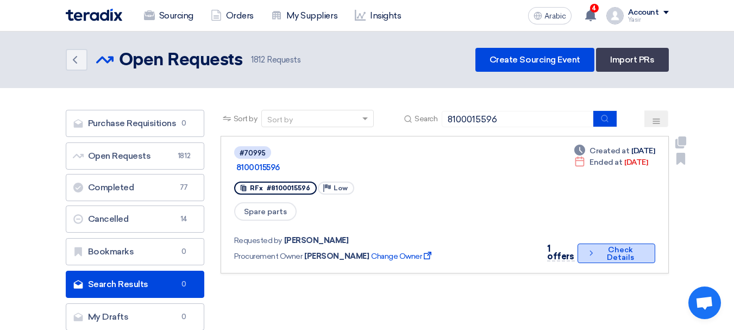
click at [616, 245] on font "Check Details" at bounding box center [620, 253] width 27 height 17
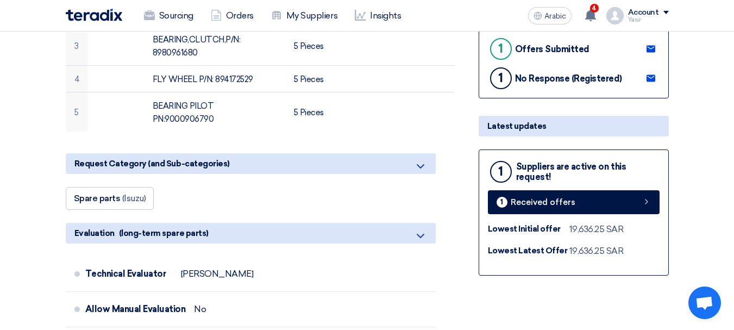
scroll to position [272, 0]
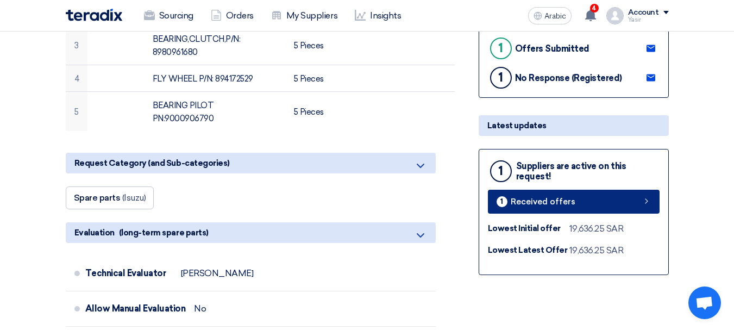
click at [637, 201] on link "1 Received offers" at bounding box center [574, 202] width 172 height 24
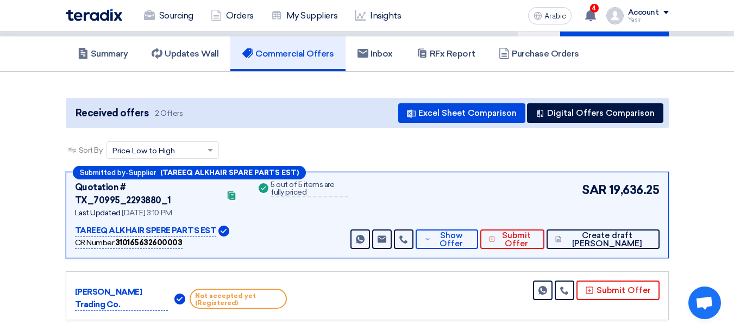
scroll to position [163, 0]
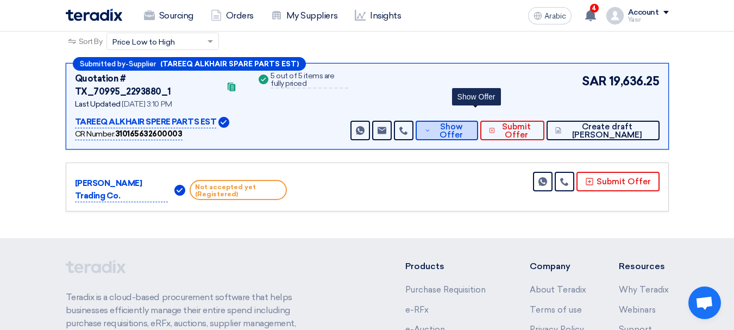
click at [431, 126] on icon at bounding box center [428, 130] width 7 height 9
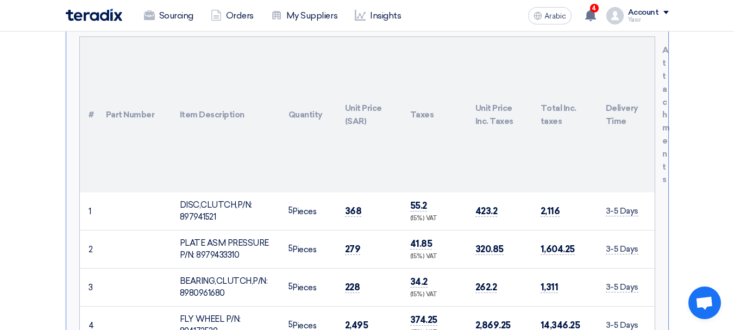
scroll to position [381, 0]
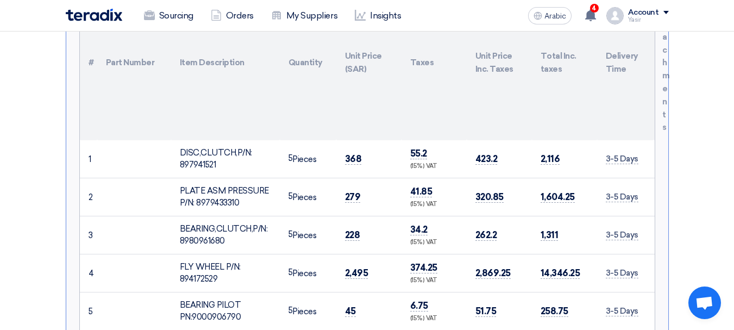
click at [206, 148] on font "DISC,CLUTCH,P/N: 897941521" at bounding box center [216, 159] width 72 height 22
click at [355, 153] on font "368" at bounding box center [353, 158] width 17 height 11
click at [354, 191] on font "279" at bounding box center [353, 196] width 16 height 11
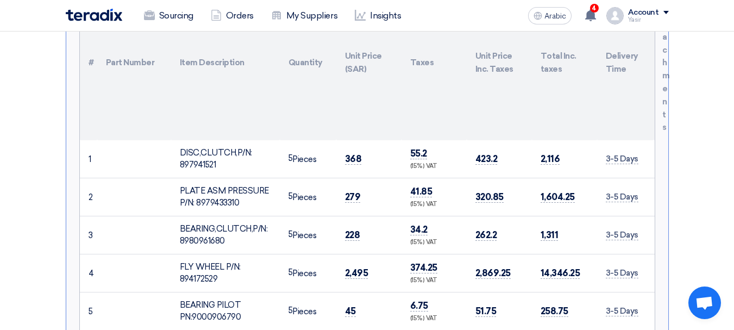
scroll to position [435, 0]
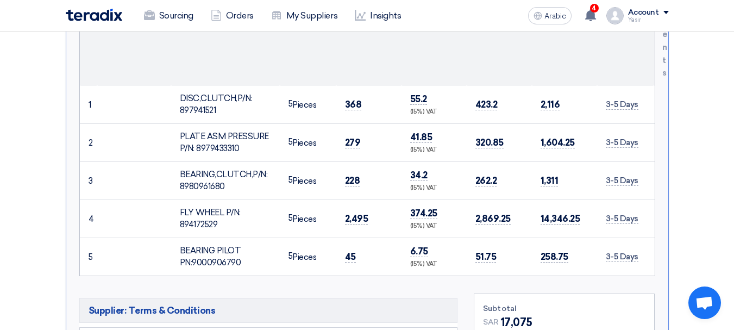
drag, startPoint x: 374, startPoint y: 207, endPoint x: 385, endPoint y: 209, distance: 11.2
click at [385, 209] on td "2,495" at bounding box center [369, 219] width 65 height 38
click at [324, 97] on tr "1 DISC,CLUTCH,P/N: 897941521 5" at bounding box center [367, 105] width 575 height 38
click at [245, 97] on div "DISC,CLUTCH,P/N: 897941521" at bounding box center [225, 104] width 91 height 24
click at [219, 130] on div "PLATE ASM PRESSURE P/N: 8979433310" at bounding box center [225, 142] width 91 height 24
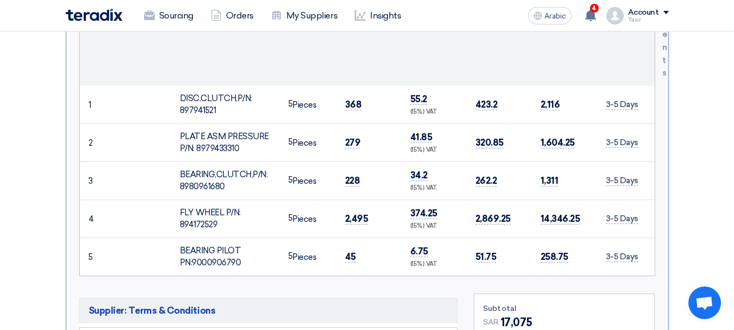
drag, startPoint x: 204, startPoint y: 200, endPoint x: 379, endPoint y: 198, distance: 175.6
click at [379, 200] on tr "4 FLY WHEEL P/N: 894172529 5" at bounding box center [367, 219] width 575 height 38
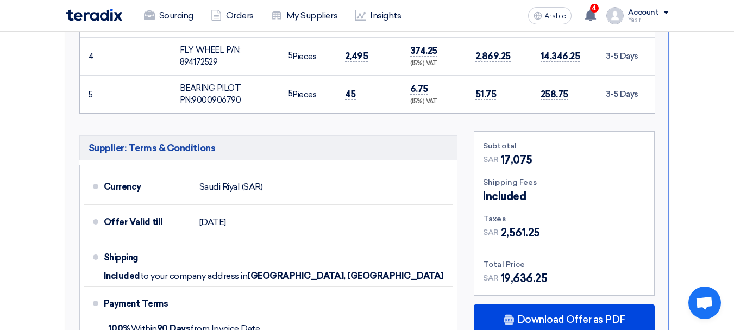
scroll to position [598, 0]
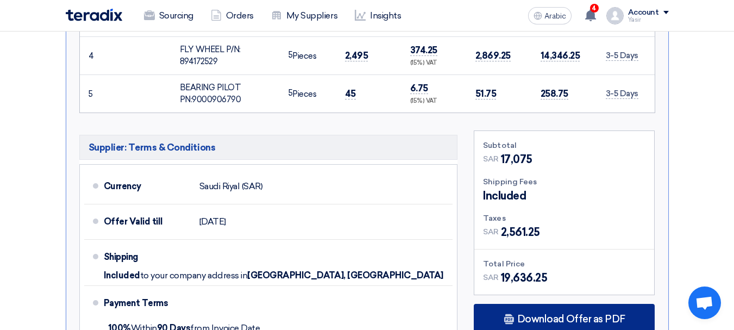
click at [583, 313] on font "Download Offer as PDF" at bounding box center [572, 319] width 108 height 12
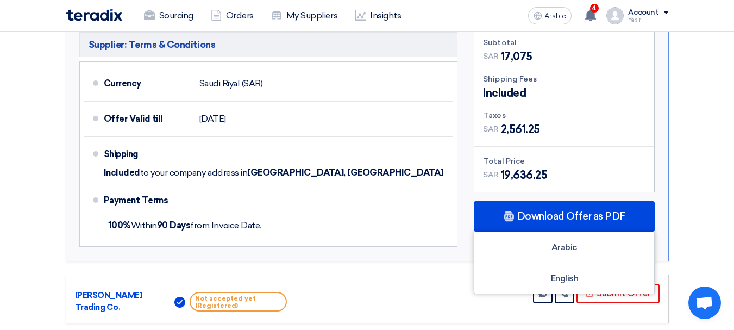
scroll to position [815, 0]
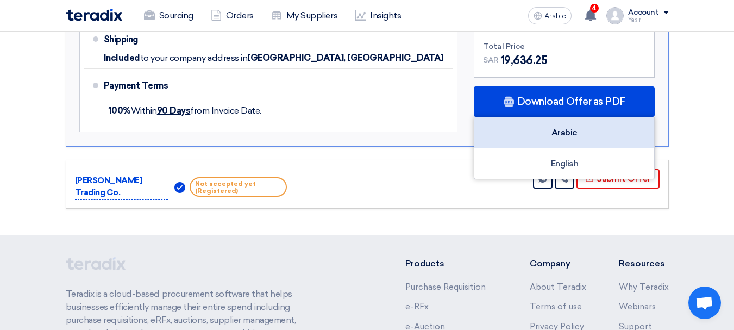
click at [577, 127] on font "Arabic" at bounding box center [565, 132] width 26 height 10
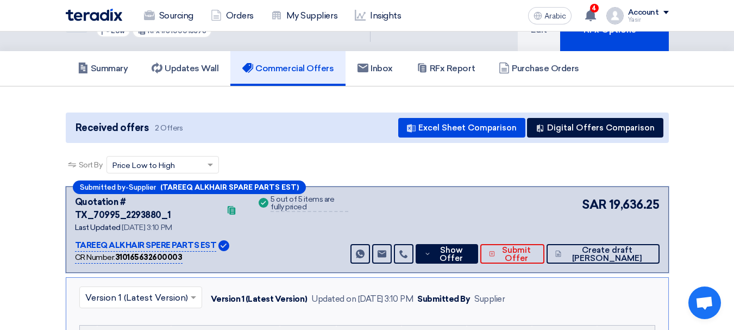
scroll to position [0, 0]
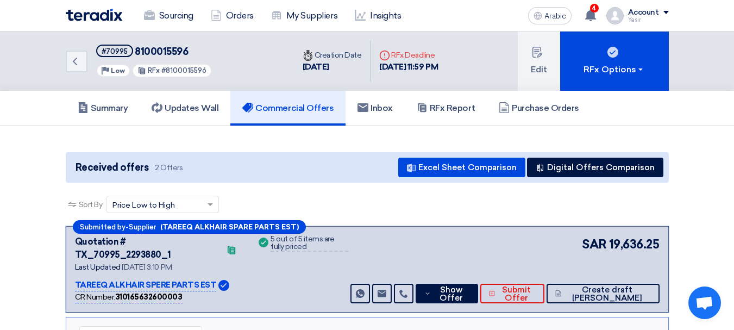
click at [182, 51] on font "8100015596" at bounding box center [161, 52] width 53 height 12
copy font "8100015596"
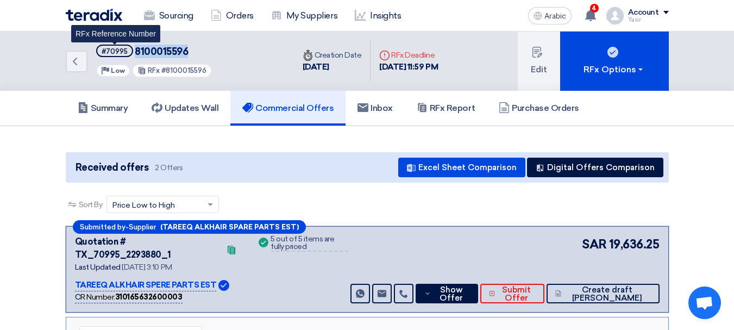
click at [118, 53] on font "#70995" at bounding box center [115, 51] width 26 height 8
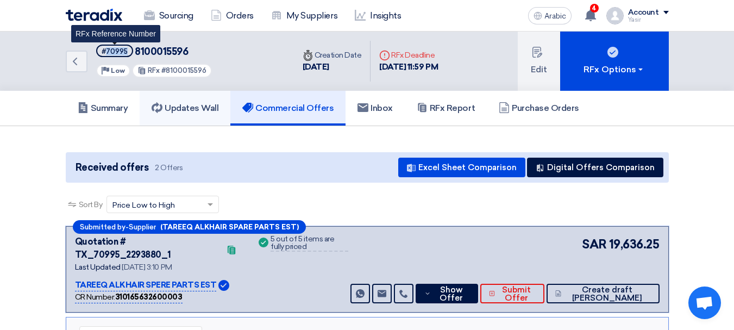
copy font "70995"
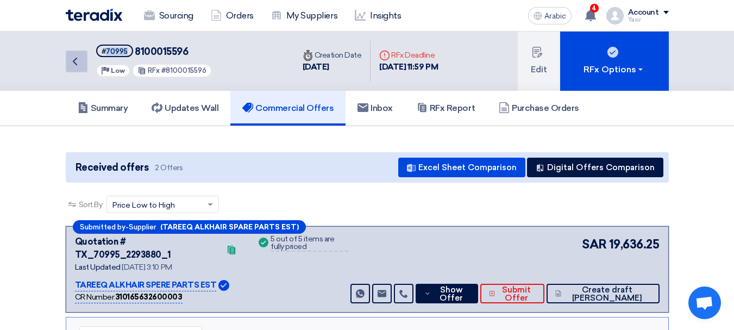
click at [80, 65] on icon "Back" at bounding box center [74, 61] width 13 height 13
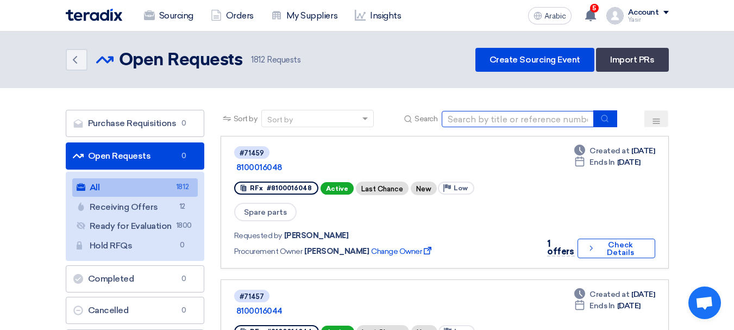
click at [506, 117] on input at bounding box center [518, 119] width 152 height 16
paste input "8100016035"
type input "8100016035"
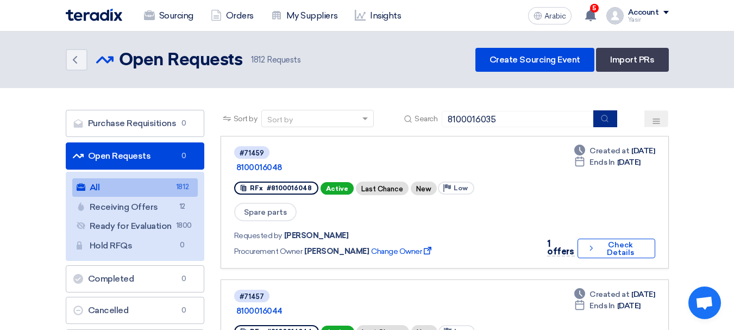
click at [602, 113] on button "submit" at bounding box center [606, 118] width 24 height 17
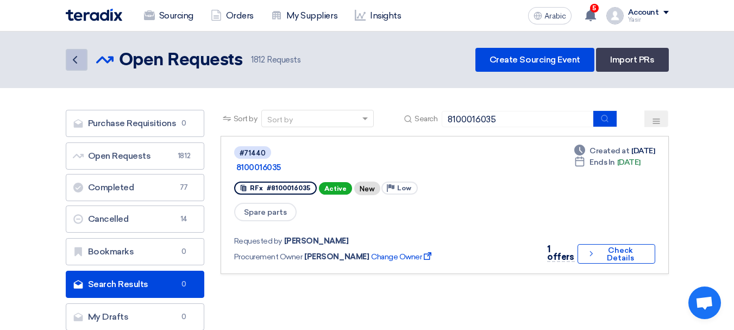
click at [77, 57] on use at bounding box center [75, 60] width 4 height 8
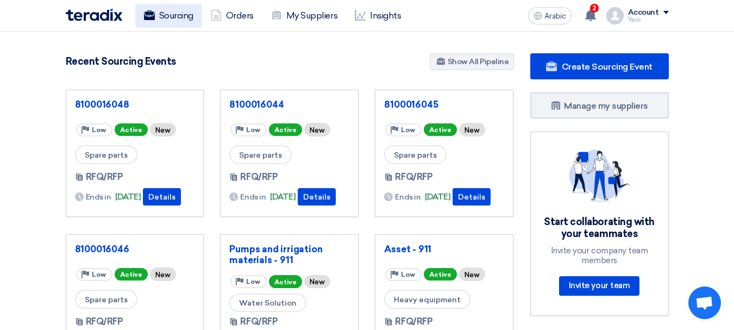
click at [165, 13] on font "Sourcing" at bounding box center [176, 15] width 34 height 10
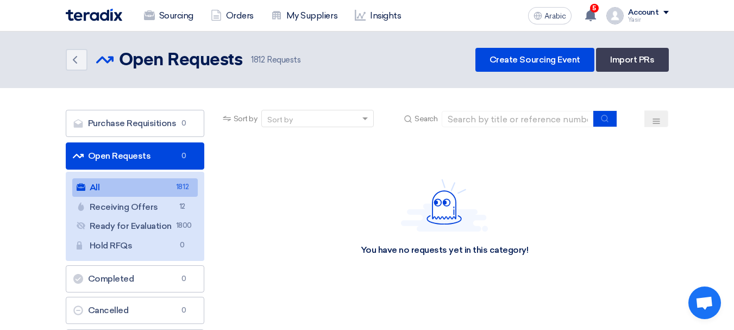
click at [134, 154] on font "Open Requests" at bounding box center [119, 156] width 63 height 10
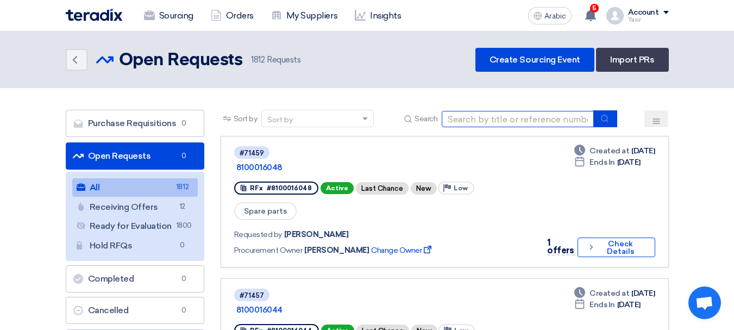
click at [501, 116] on input at bounding box center [518, 119] width 152 height 16
paste input "8100016048"
type input "8100016048"
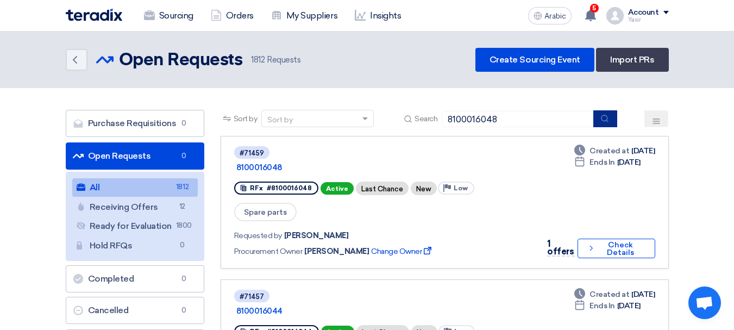
click at [599, 121] on button "submit" at bounding box center [606, 118] width 24 height 17
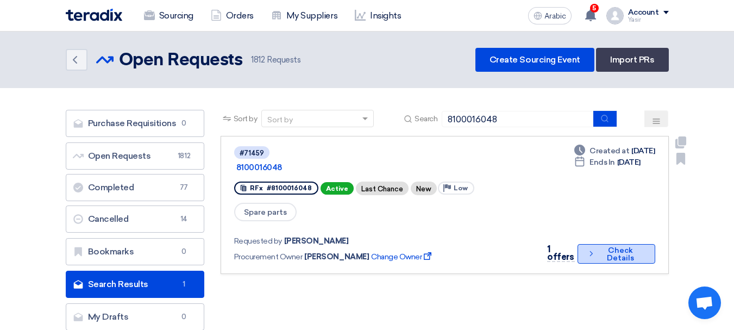
click at [609, 246] on font "Check Details" at bounding box center [620, 254] width 27 height 17
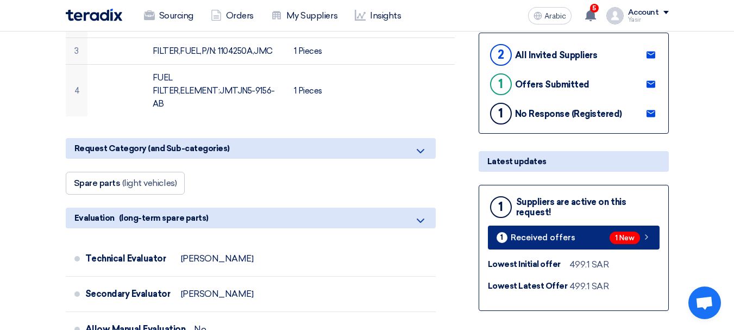
scroll to position [272, 0]
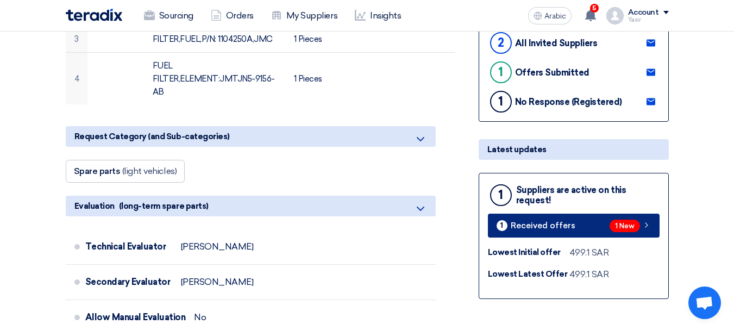
click at [591, 218] on link "1 Received offers 1 New" at bounding box center [574, 226] width 172 height 24
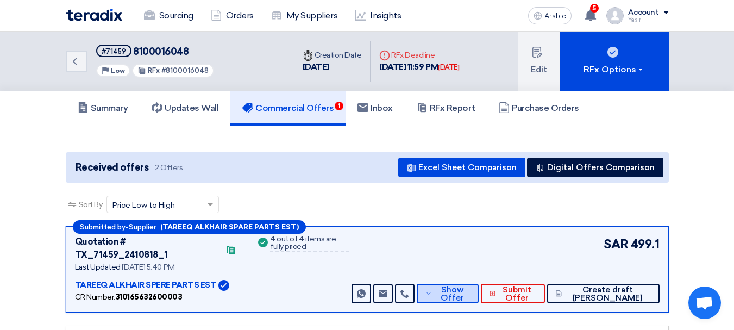
click at [470, 286] on span "Show Offer" at bounding box center [452, 294] width 35 height 16
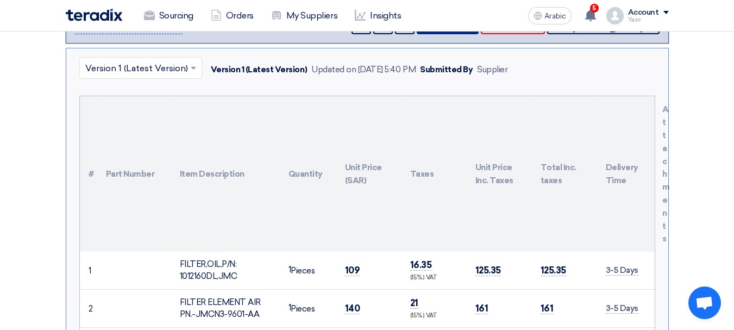
scroll to position [326, 0]
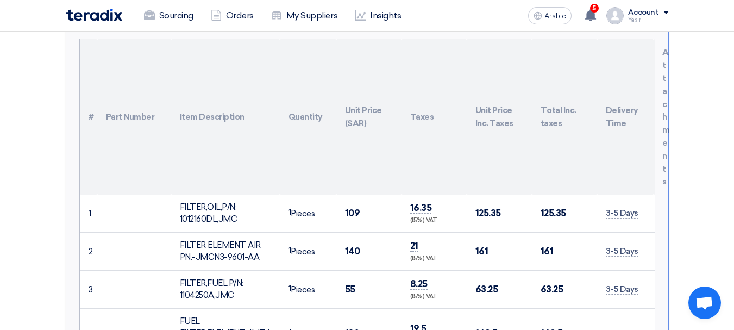
click at [345, 208] on font "109" at bounding box center [352, 213] width 15 height 11
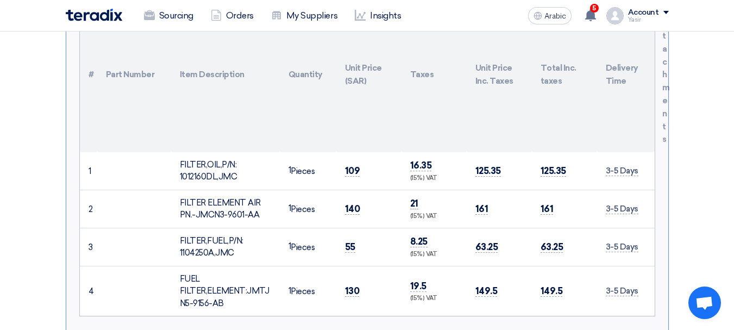
scroll to position [381, 0]
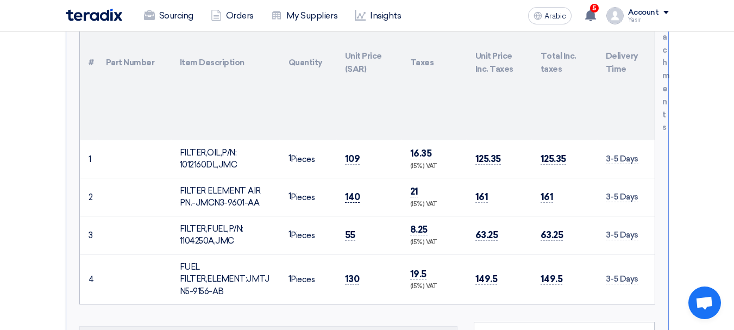
click at [348, 191] on font "140" at bounding box center [352, 196] width 15 height 11
click at [348, 229] on font "55" at bounding box center [350, 234] width 10 height 11
click at [352, 273] on font "130" at bounding box center [352, 278] width 15 height 11
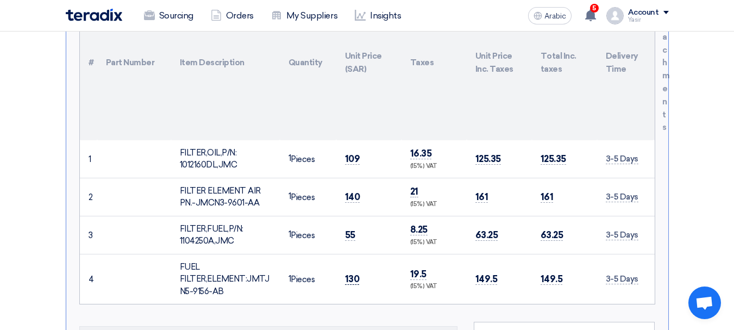
click at [352, 273] on font "130" at bounding box center [352, 278] width 15 height 11
click at [351, 153] on font "109" at bounding box center [352, 158] width 15 height 11
click at [354, 191] on font "140" at bounding box center [352, 196] width 15 height 11
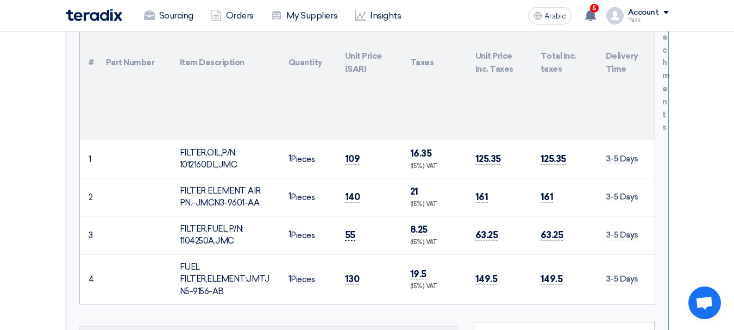
click at [348, 229] on font "55" at bounding box center [350, 234] width 10 height 11
click at [347, 273] on font "130" at bounding box center [352, 278] width 15 height 11
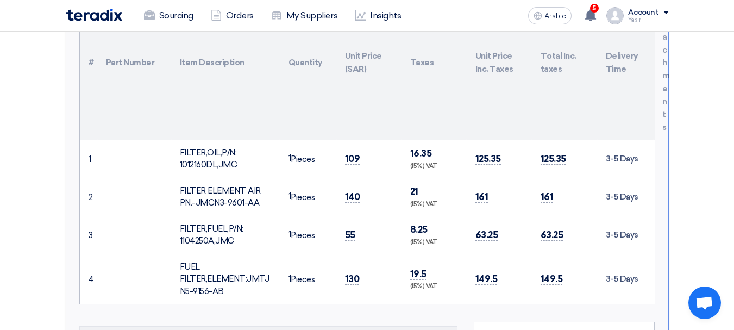
click at [221, 147] on div "FILTER,OIL,P/N: 1012160DL,JMC" at bounding box center [225, 159] width 91 height 24
click at [251, 186] on font "FILTER ELEMENT AIR PN.-JMCN3-9601-AA" at bounding box center [220, 197] width 81 height 22
click at [203, 224] on font "FILTER,FUEL,P/N: 1104250A,JMC" at bounding box center [212, 235] width 64 height 22
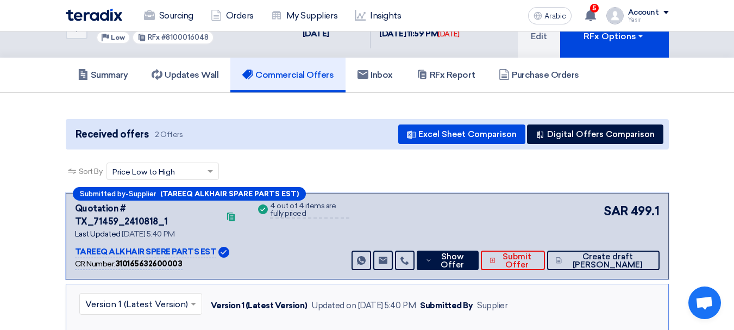
scroll to position [0, 0]
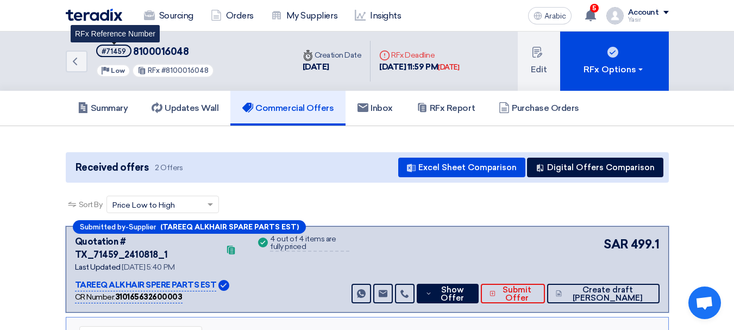
click at [121, 46] on span "#71459" at bounding box center [113, 51] width 35 height 13
click at [116, 52] on font "#71459" at bounding box center [114, 51] width 24 height 8
copy font "71459"
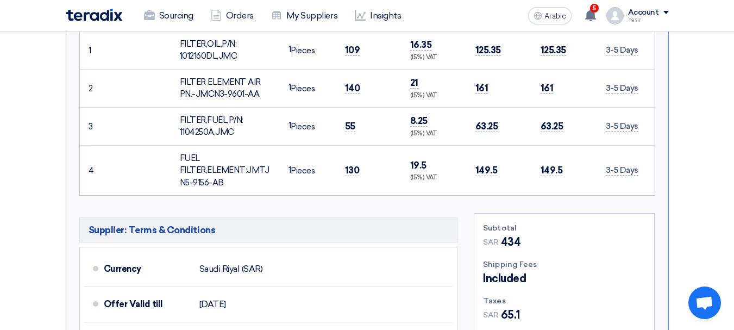
scroll to position [652, 0]
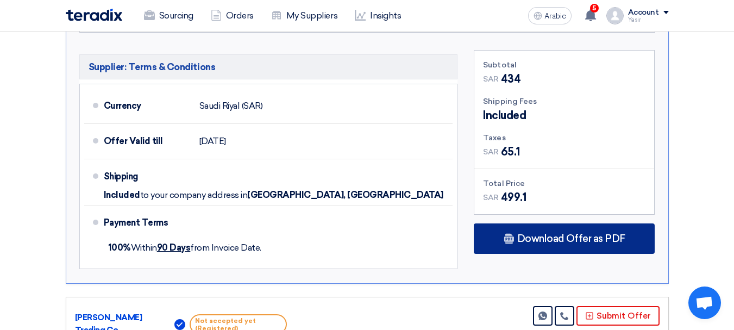
click at [569, 233] on font "Download Offer as PDF" at bounding box center [572, 239] width 108 height 12
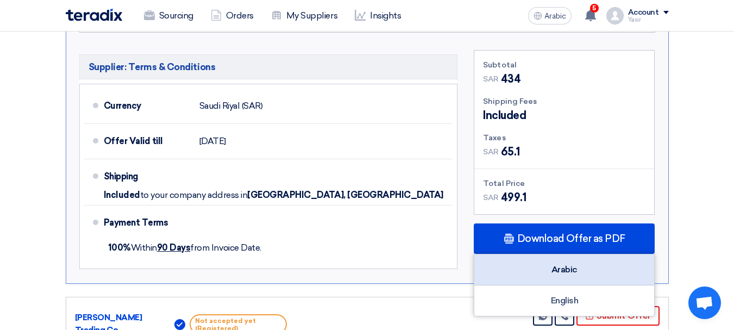
click at [574, 260] on div "Arabic" at bounding box center [565, 269] width 180 height 31
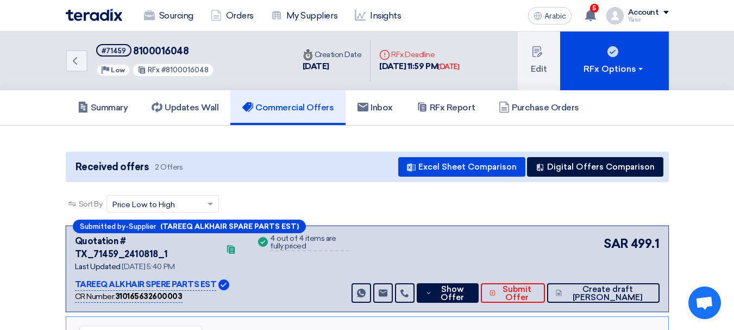
scroll to position [0, 0]
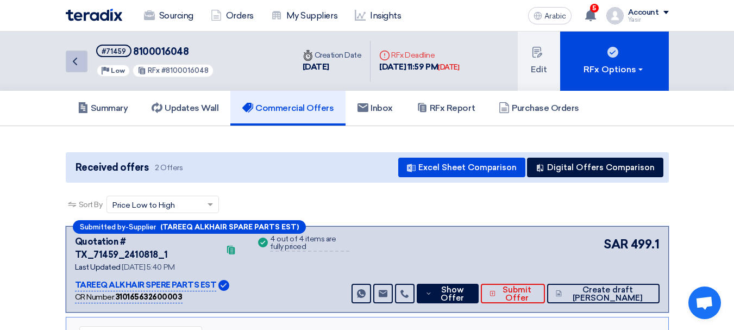
click at [83, 61] on link "Back" at bounding box center [77, 62] width 22 height 22
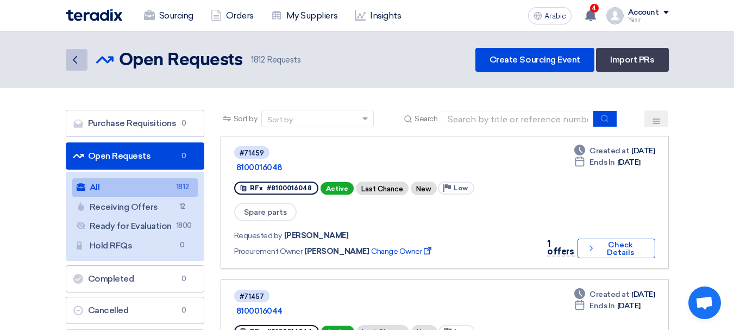
click at [71, 64] on icon "Back" at bounding box center [74, 59] width 13 height 13
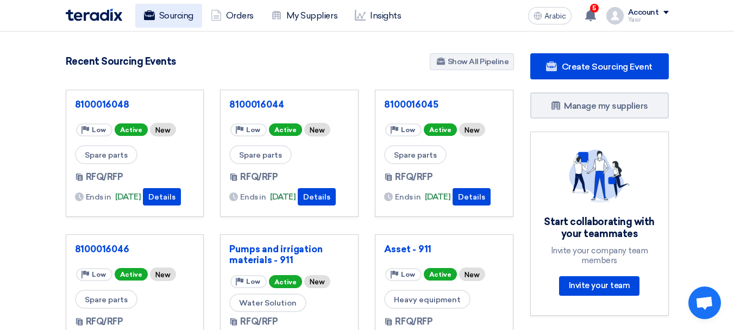
click at [169, 13] on font "Sourcing" at bounding box center [176, 15] width 34 height 10
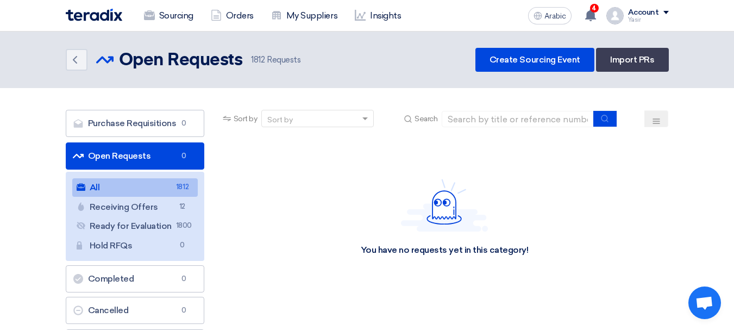
click at [149, 186] on link "All All 1812" at bounding box center [135, 187] width 126 height 18
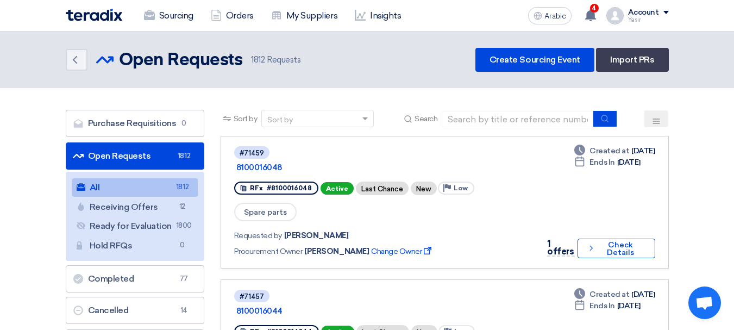
click at [75, 69] on link "Back" at bounding box center [77, 60] width 22 height 22
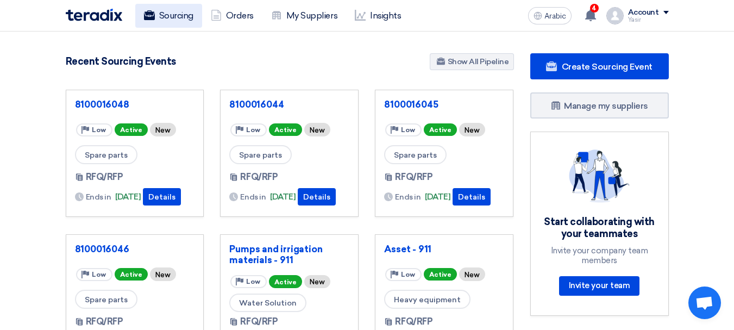
click at [155, 14] on link "Sourcing" at bounding box center [168, 16] width 67 height 24
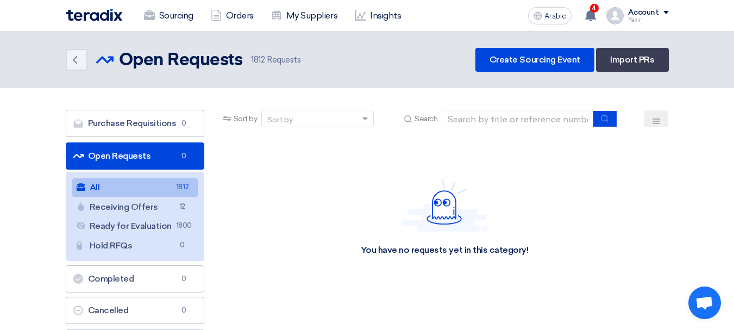
click at [166, 189] on link "All All 1812" at bounding box center [135, 187] width 126 height 18
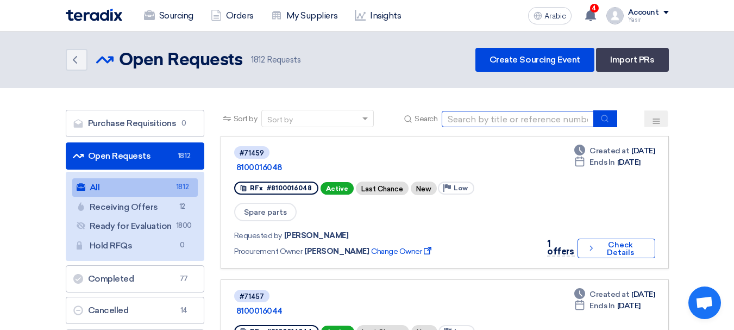
click at [552, 115] on input at bounding box center [518, 119] width 152 height 16
paste input "8100016026"
type input "8100016026"
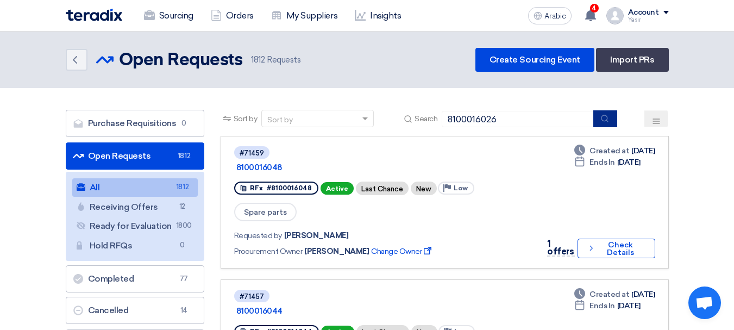
click at [605, 117] on icon "submit" at bounding box center [605, 118] width 9 height 9
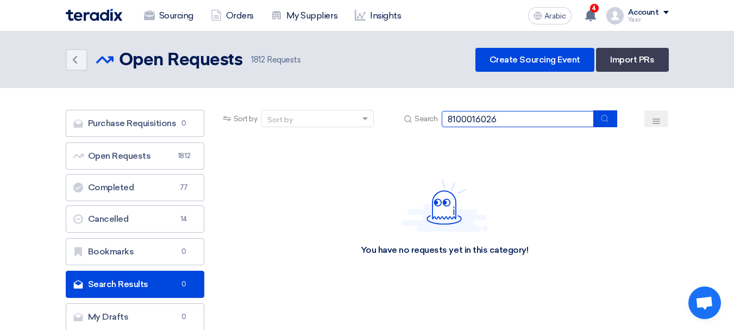
click at [537, 120] on input "8100016026" at bounding box center [518, 119] width 152 height 16
click at [601, 112] on button "submit" at bounding box center [606, 118] width 24 height 17
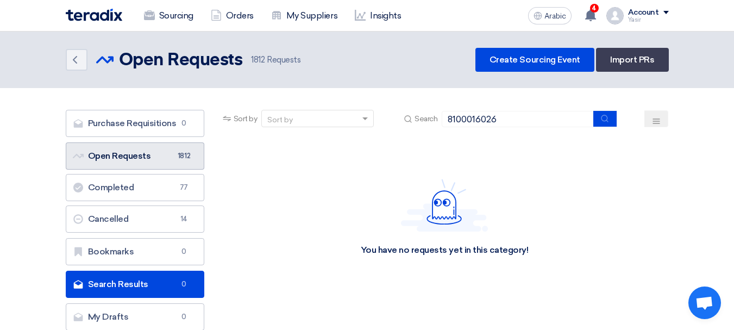
click at [103, 161] on link "Open Requests Open Requests 1812" at bounding box center [135, 155] width 139 height 27
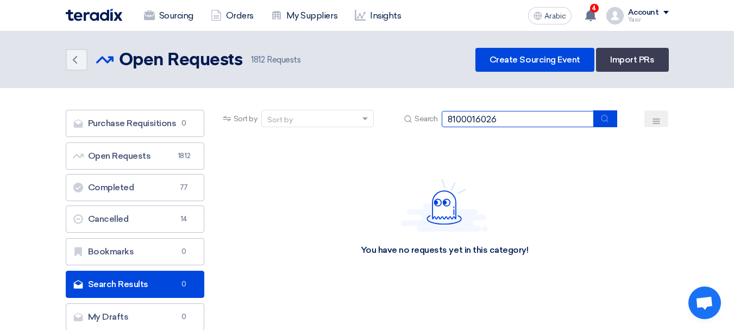
click at [514, 122] on input "8100016026" at bounding box center [518, 119] width 152 height 16
click at [462, 119] on input "8100016026" at bounding box center [518, 119] width 152 height 16
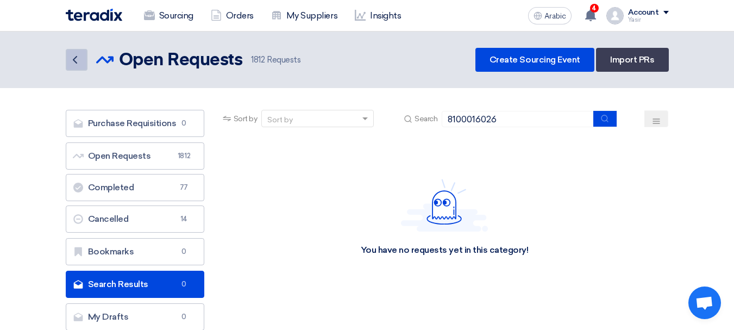
click at [77, 59] on icon "Back" at bounding box center [74, 59] width 13 height 13
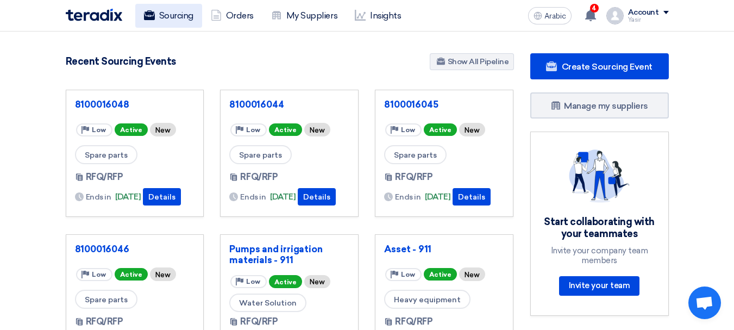
click at [169, 17] on font "Sourcing" at bounding box center [176, 15] width 34 height 10
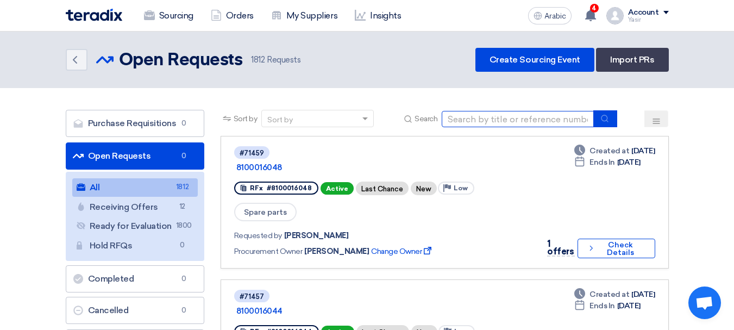
click at [525, 112] on input at bounding box center [518, 119] width 152 height 16
paste input "8100015982"
type input "8100015982"
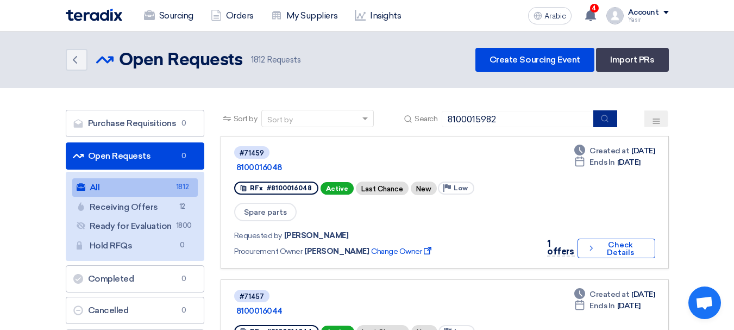
click at [607, 121] on use "submit" at bounding box center [605, 118] width 7 height 7
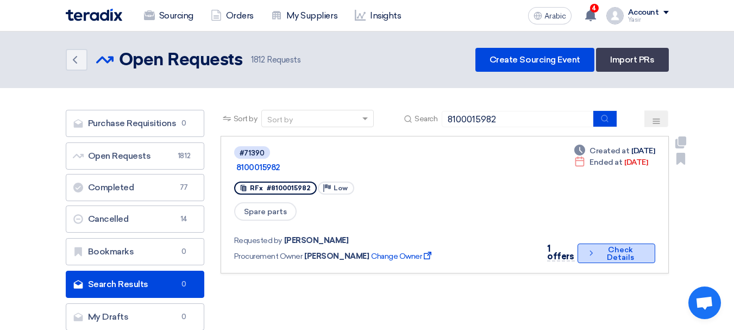
click at [623, 245] on font "Check Details" at bounding box center [620, 253] width 27 height 17
